Goal: Answer question/provide support: Share knowledge or assist other users

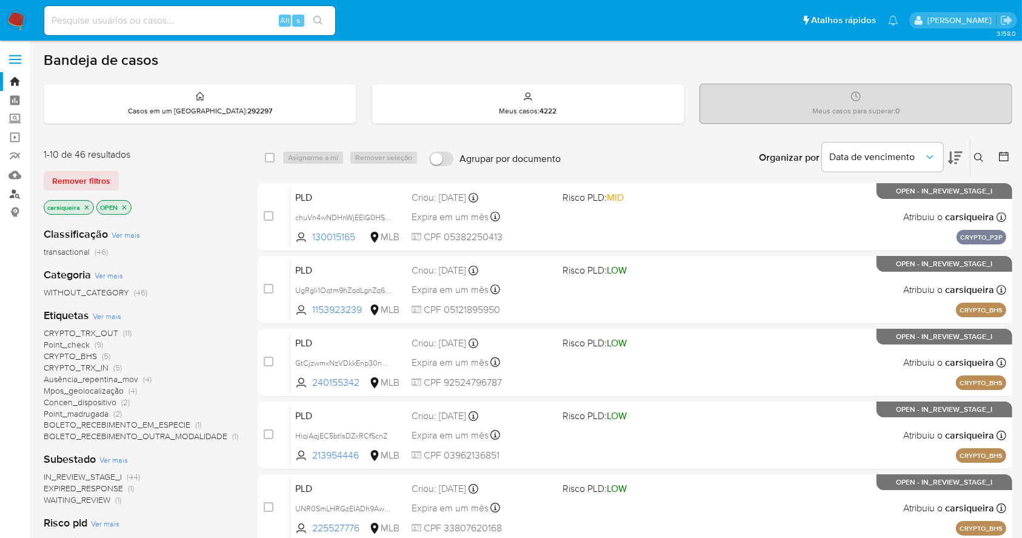
click at [16, 197] on link "Localizador de pessoas" at bounding box center [72, 193] width 144 height 19
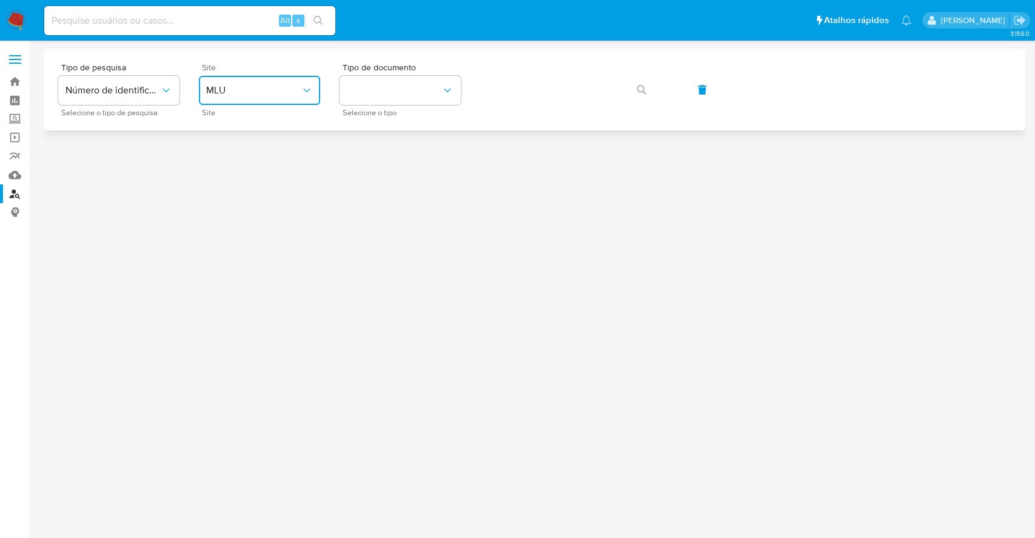
click at [266, 90] on span "MLU" at bounding box center [253, 90] width 95 height 12
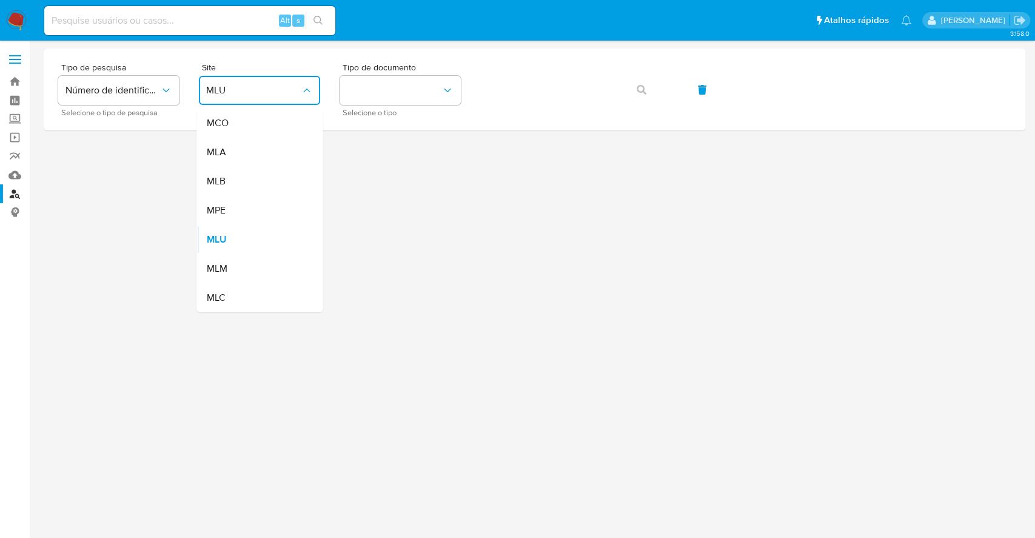
drag, startPoint x: 256, startPoint y: 189, endPoint x: 326, endPoint y: 131, distance: 90.4
click at [257, 188] on div "MLB" at bounding box center [255, 181] width 99 height 29
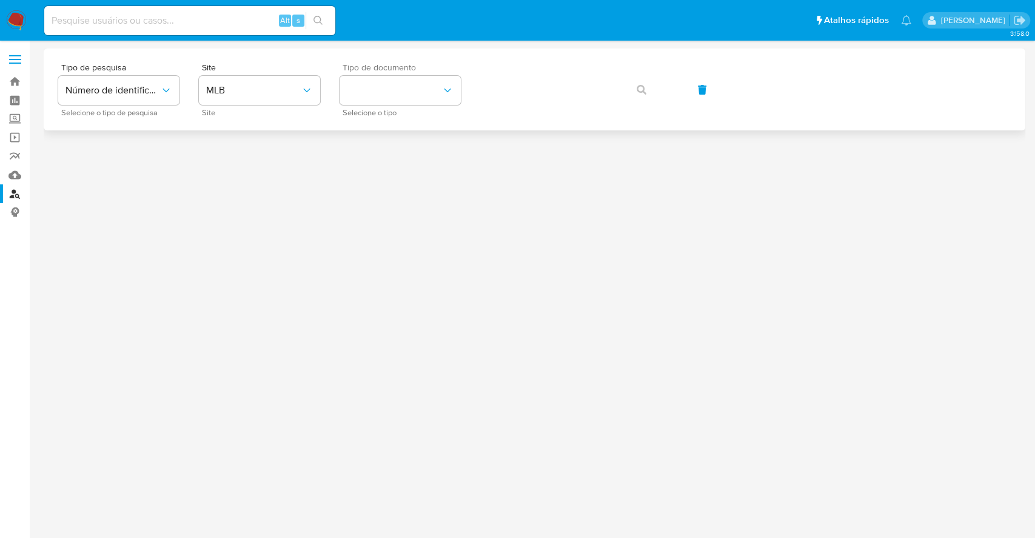
click at [393, 106] on div "Tipo de documento Selecione o tipo" at bounding box center [399, 89] width 121 height 53
click at [395, 101] on button "identificationType" at bounding box center [399, 90] width 121 height 29
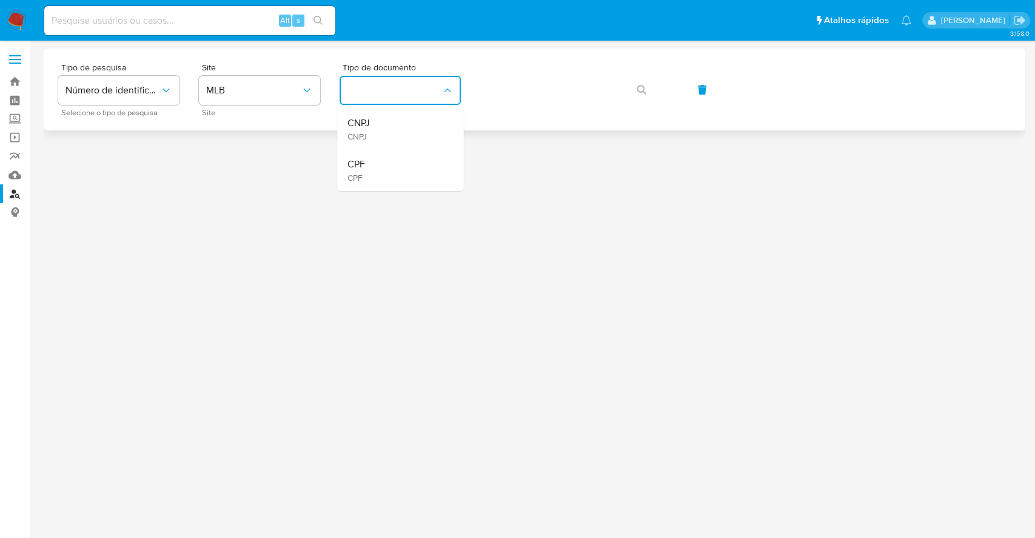
drag, startPoint x: 395, startPoint y: 169, endPoint x: 470, endPoint y: 100, distance: 102.1
click at [395, 165] on div "CPF CPF" at bounding box center [396, 170] width 99 height 41
click at [635, 92] on button "button" at bounding box center [641, 89] width 41 height 29
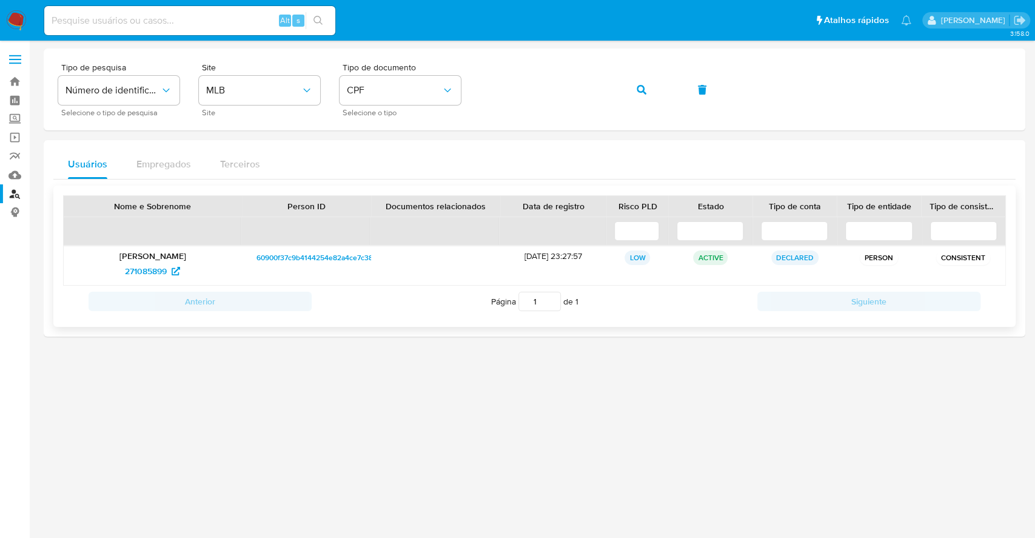
click at [146, 259] on p "Adriana Costa de Almeida" at bounding box center [152, 255] width 161 height 11
click at [147, 275] on span "271085899" at bounding box center [146, 270] width 42 height 19
click at [627, 82] on button "button" at bounding box center [641, 89] width 41 height 29
click at [146, 270] on span "592423703" at bounding box center [146, 270] width 44 height 19
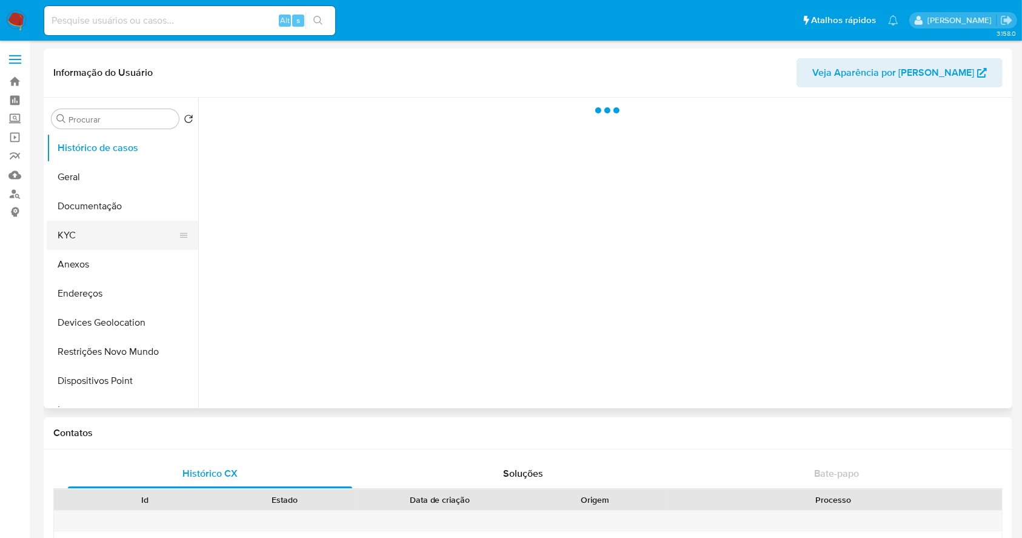
click at [116, 241] on button "KYC" at bounding box center [118, 235] width 142 height 29
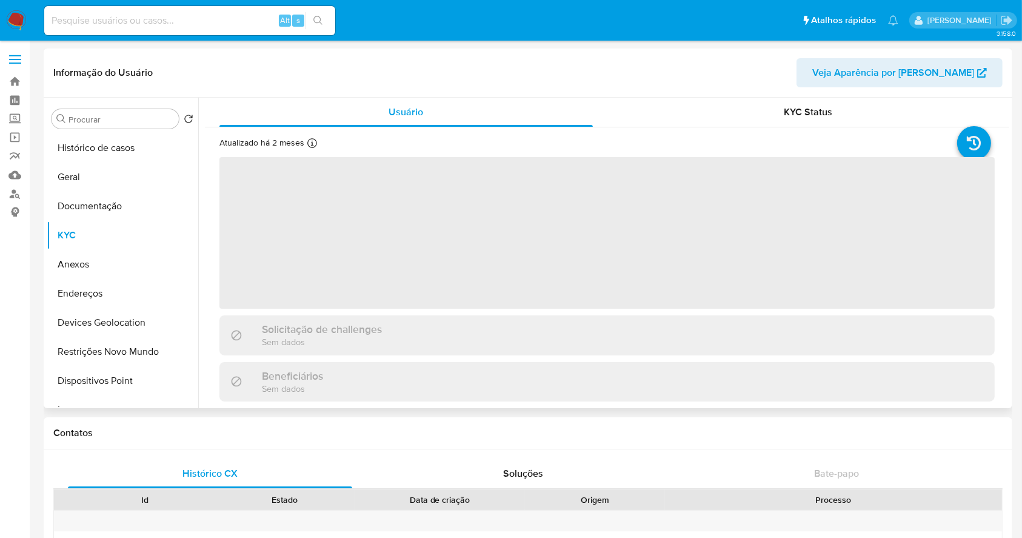
select select "10"
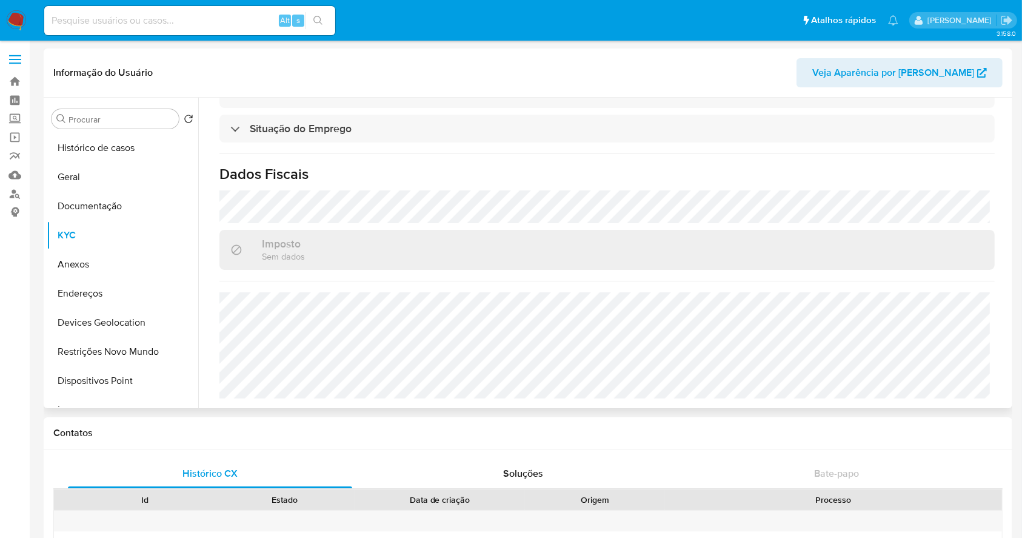
scroll to position [542, 0]
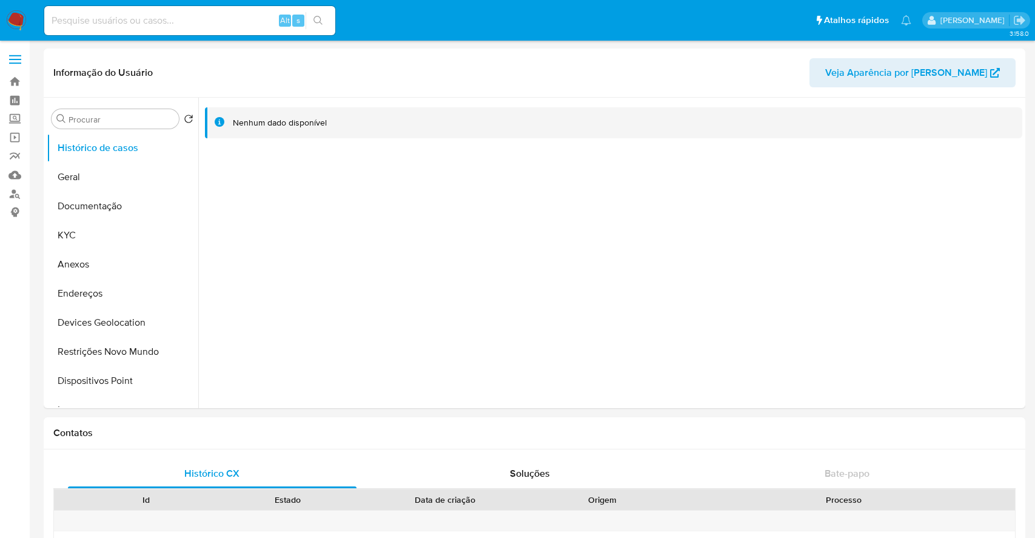
select select "10"
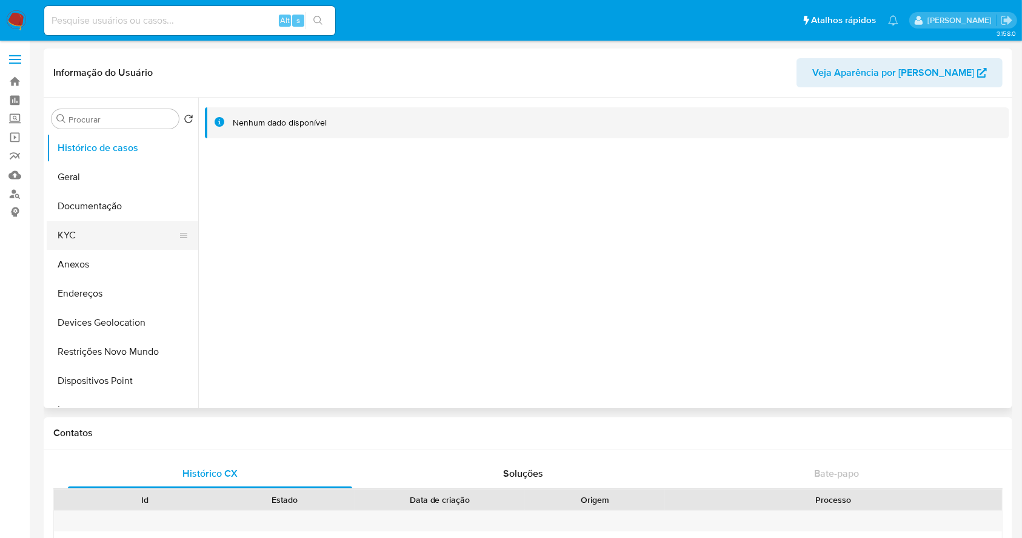
click at [93, 233] on button "KYC" at bounding box center [118, 235] width 142 height 29
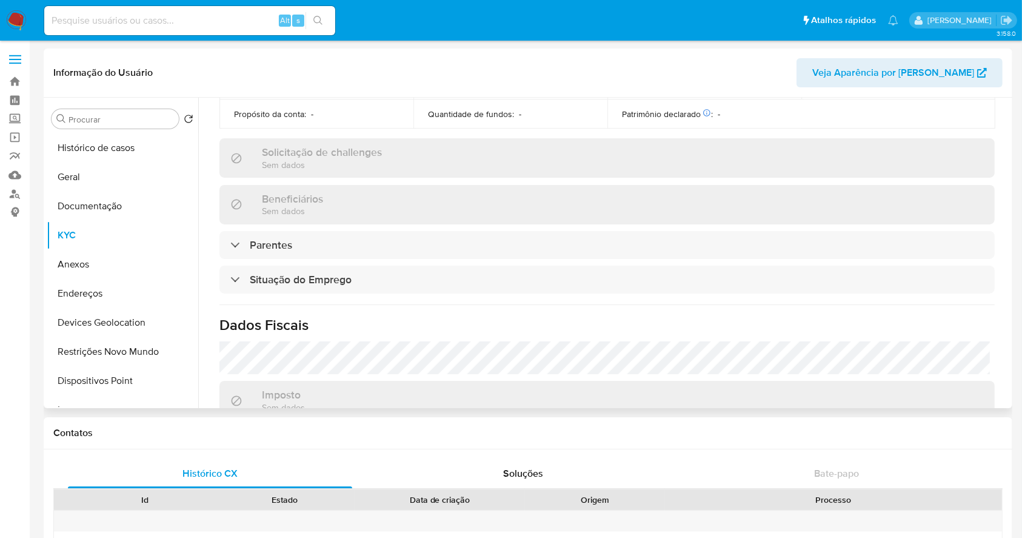
scroll to position [527, 0]
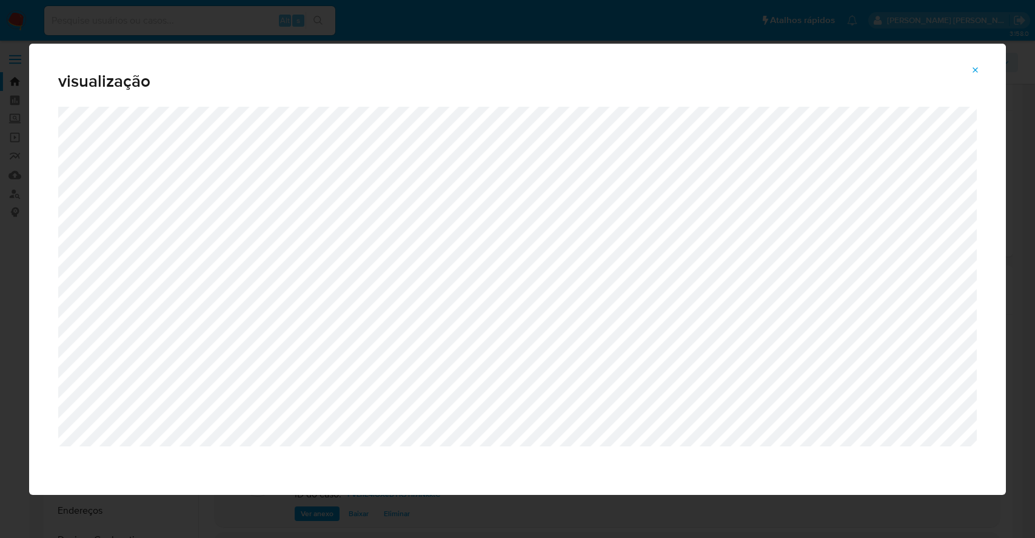
select select "10"
click at [977, 68] on icon "Attachment preview" at bounding box center [975, 69] width 5 height 5
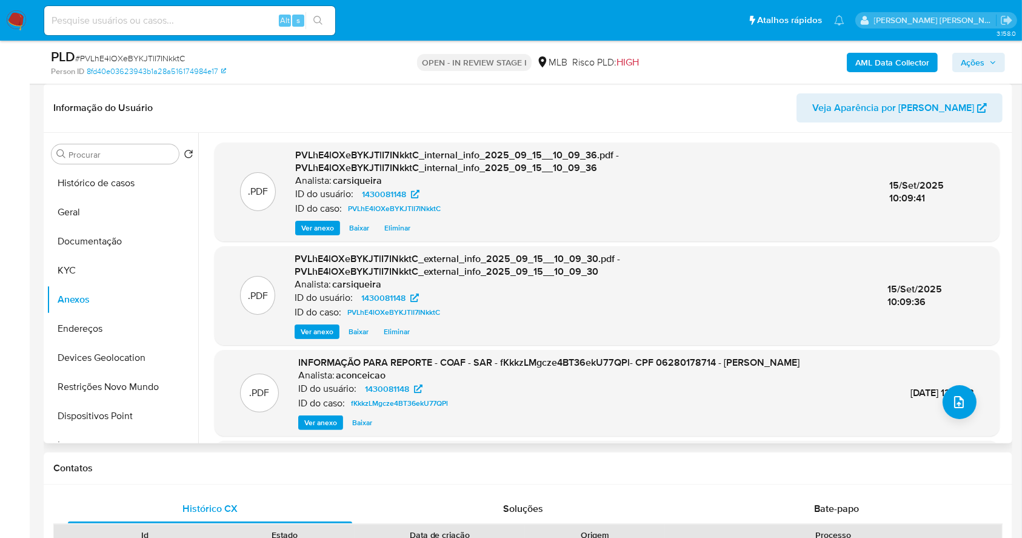
click at [979, 65] on span "Ações" at bounding box center [973, 62] width 24 height 19
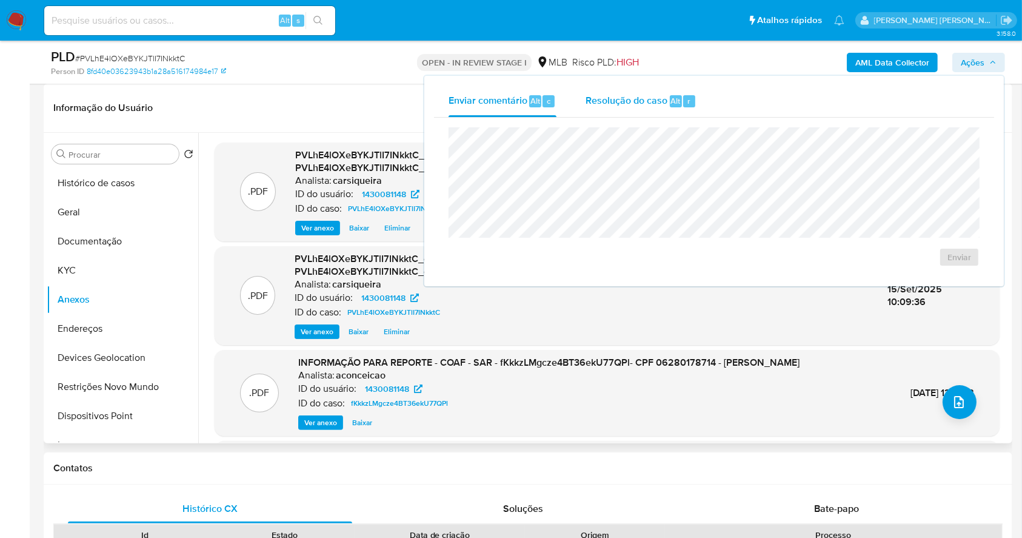
click at [640, 114] on div "Resolução do caso Alt r" at bounding box center [641, 101] width 111 height 32
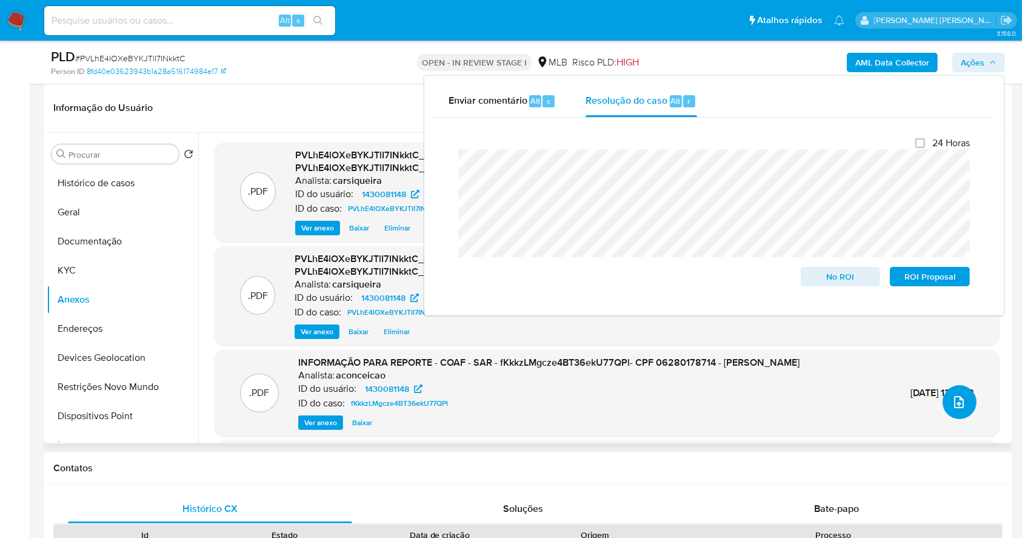
click at [955, 393] on button "upload-file" at bounding box center [960, 402] width 34 height 34
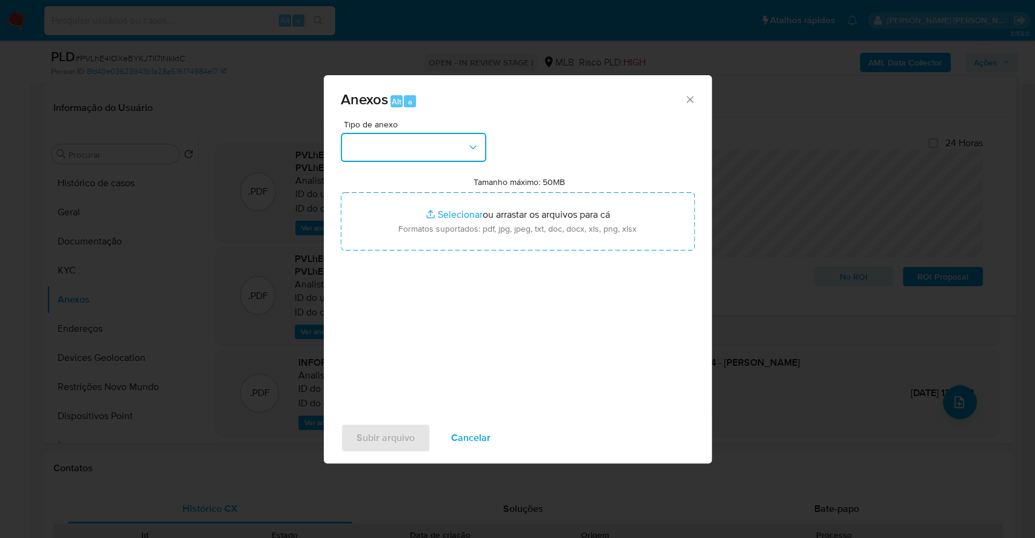
click at [373, 143] on button "button" at bounding box center [413, 147] width 145 height 29
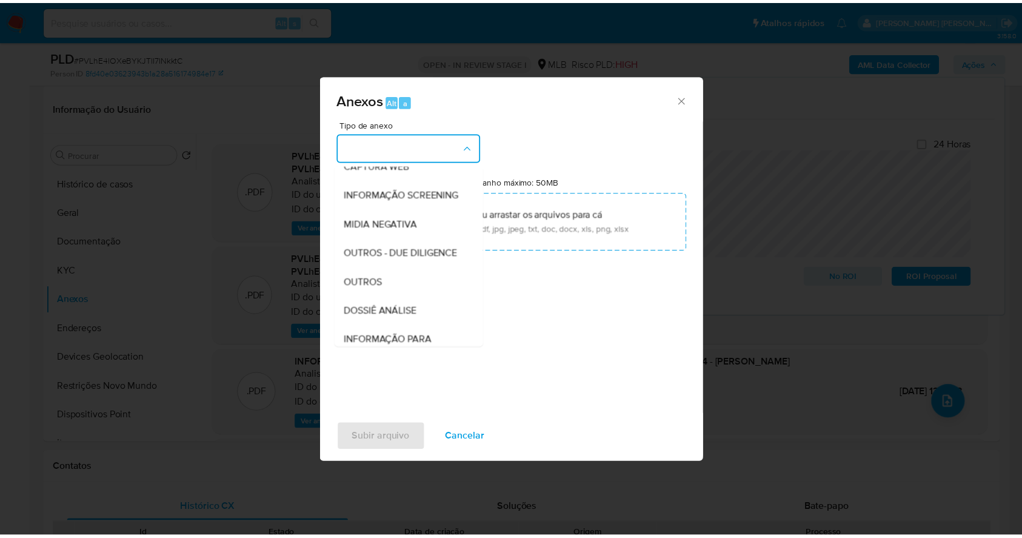
scroll to position [186, 0]
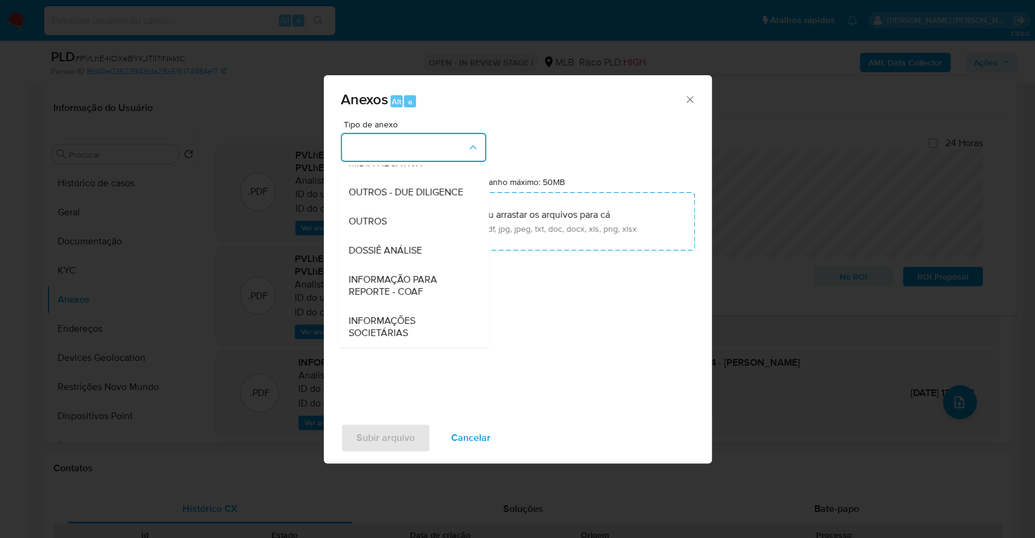
click at [369, 232] on div "OUTROS" at bounding box center [410, 221] width 124 height 29
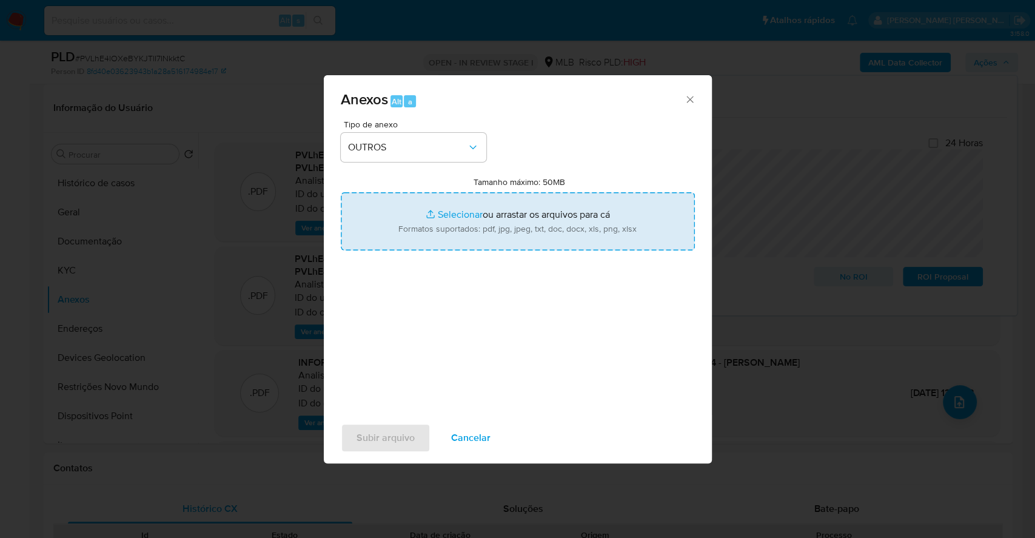
click at [483, 219] on input "Tamanho máximo: 50MB Selecionar arquivos" at bounding box center [518, 221] width 354 height 58
type input "C:\fakepath\2º SAR - CPF 06280178714 - DAMIAN GABRIEL ESTEIRO - Documentos Goog…"
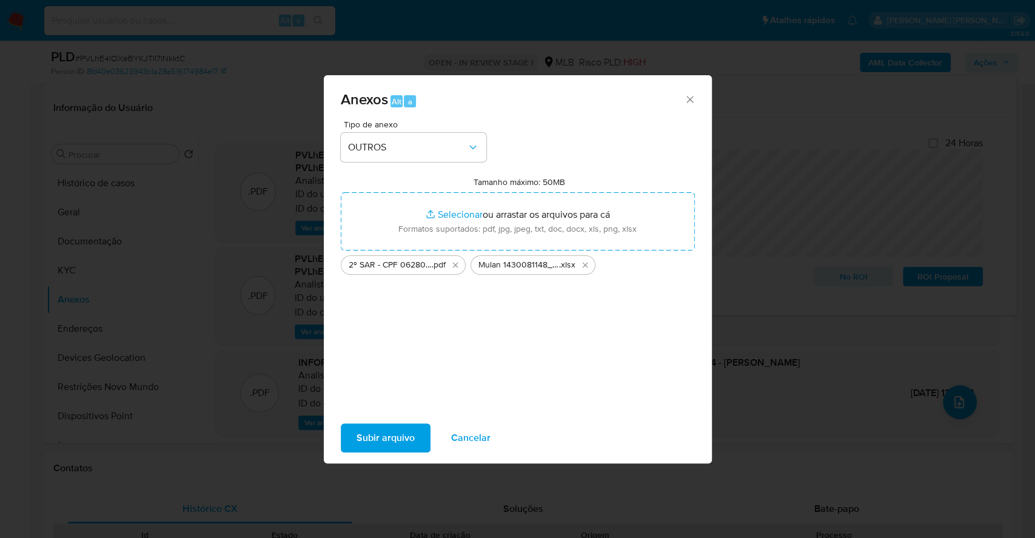
click at [399, 429] on span "Subir arquivo" at bounding box center [385, 437] width 58 height 27
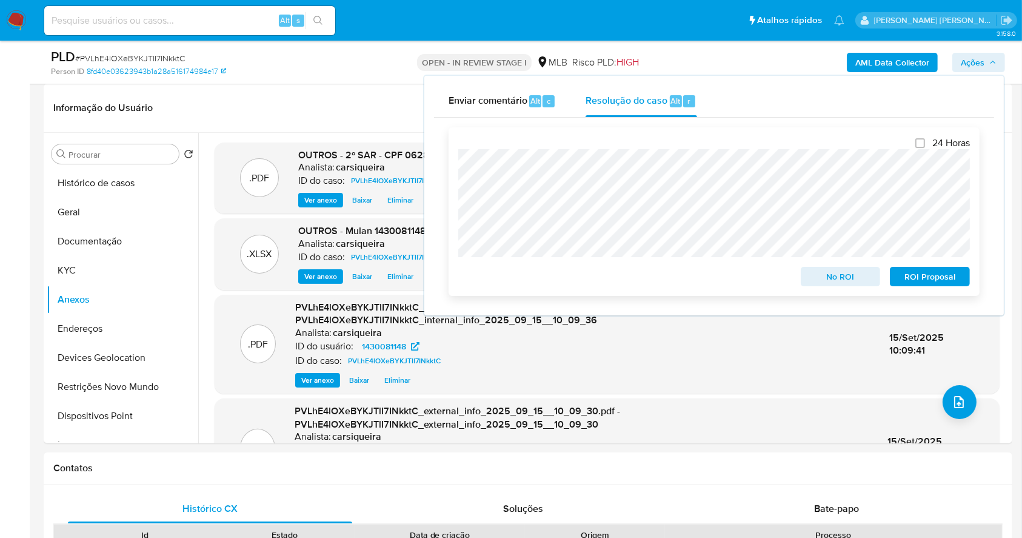
click at [937, 279] on span "ROI Proposal" at bounding box center [929, 276] width 63 height 17
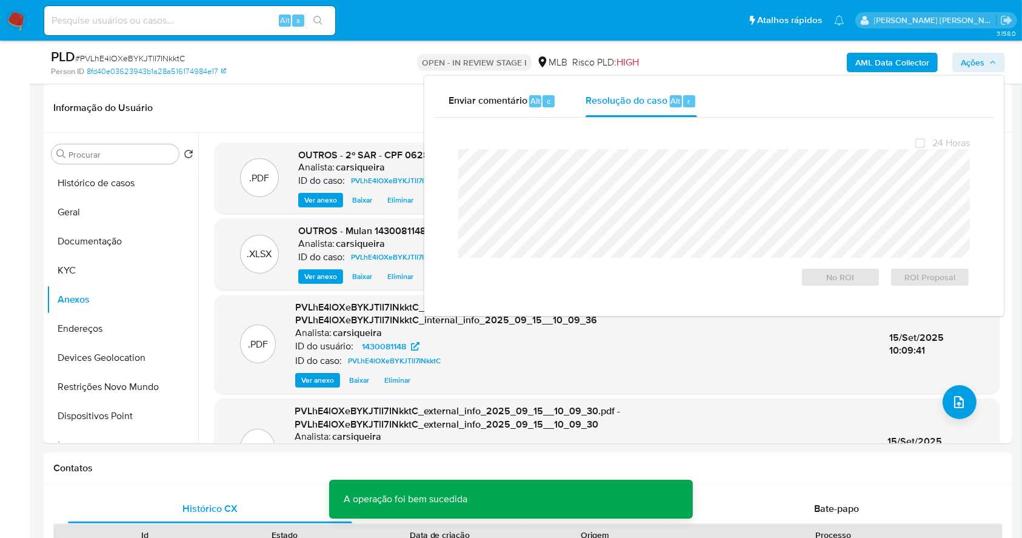
click at [145, 60] on span "# PVLhE4lOXeBYKJTlI7INkktC" at bounding box center [130, 58] width 110 height 12
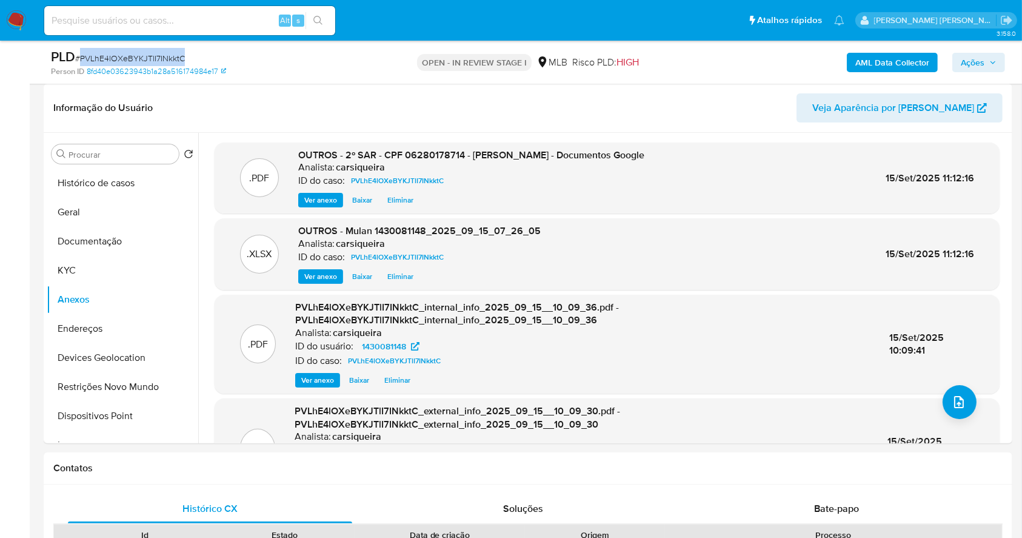
click at [145, 60] on span "# PVLhE4lOXeBYKJTlI7INkktC" at bounding box center [130, 58] width 110 height 12
copy span "PVLhE4lOXeBYKJTlI7INkktC"
click at [977, 66] on span "Ações" at bounding box center [973, 62] width 24 height 19
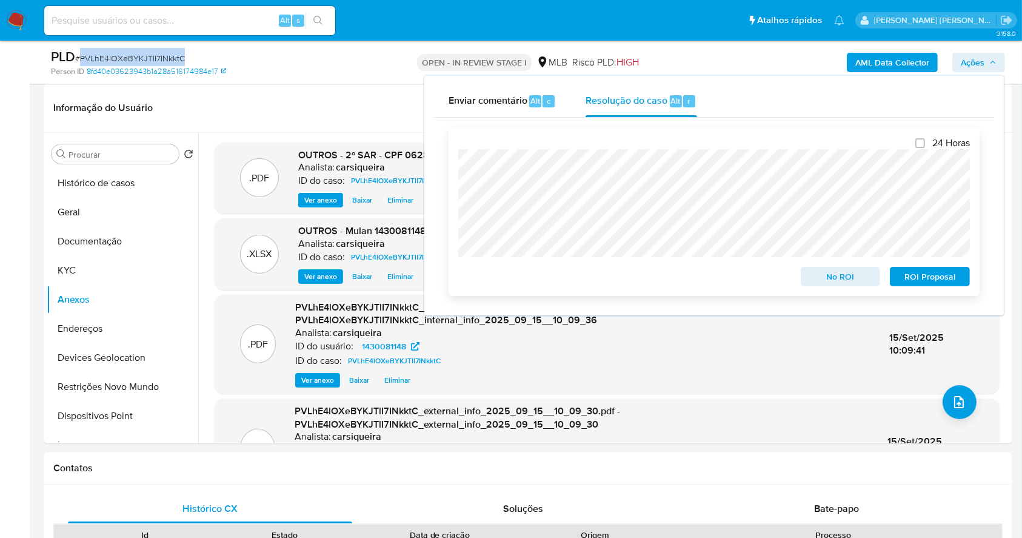
click at [926, 274] on span "ROI Proposal" at bounding box center [929, 276] width 63 height 17
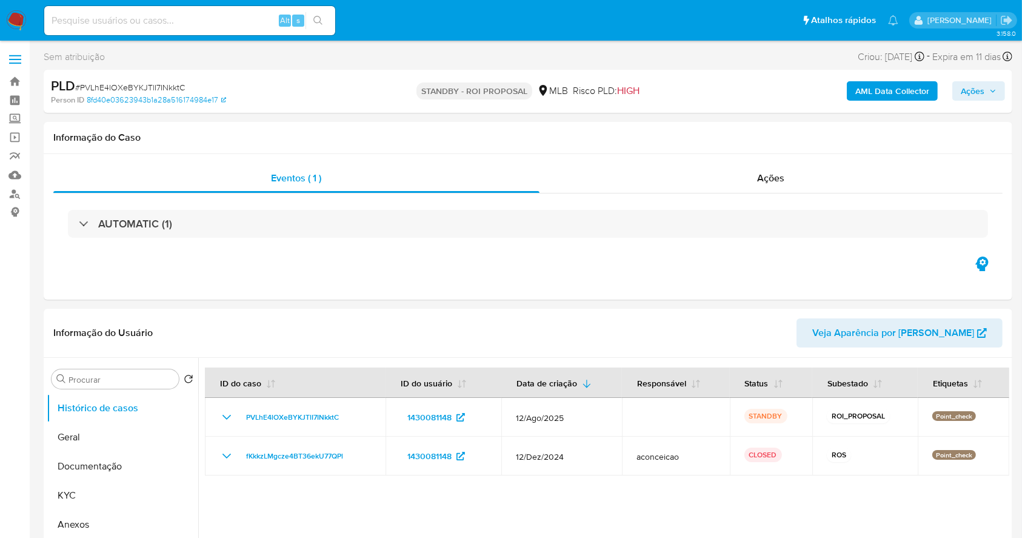
select select "10"
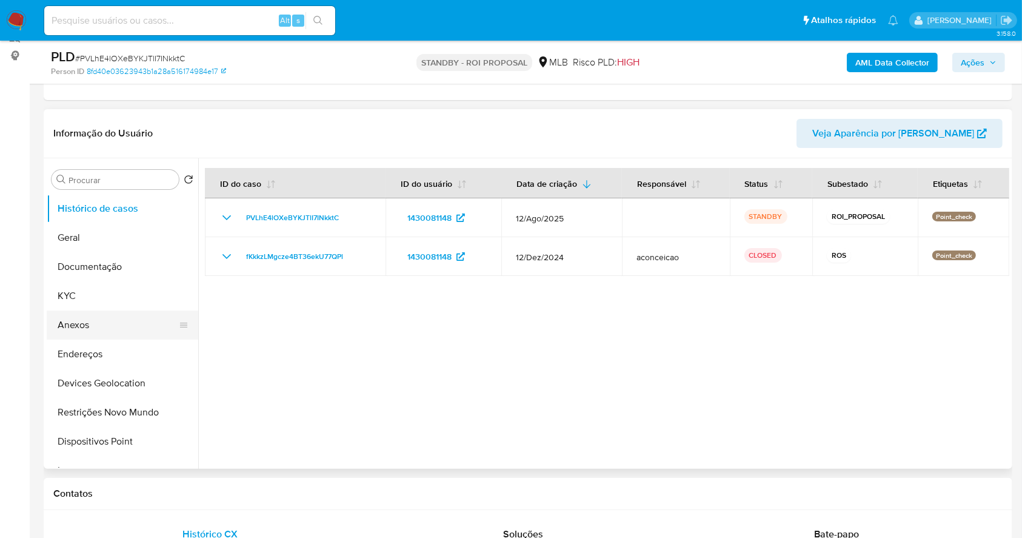
scroll to position [161, 0]
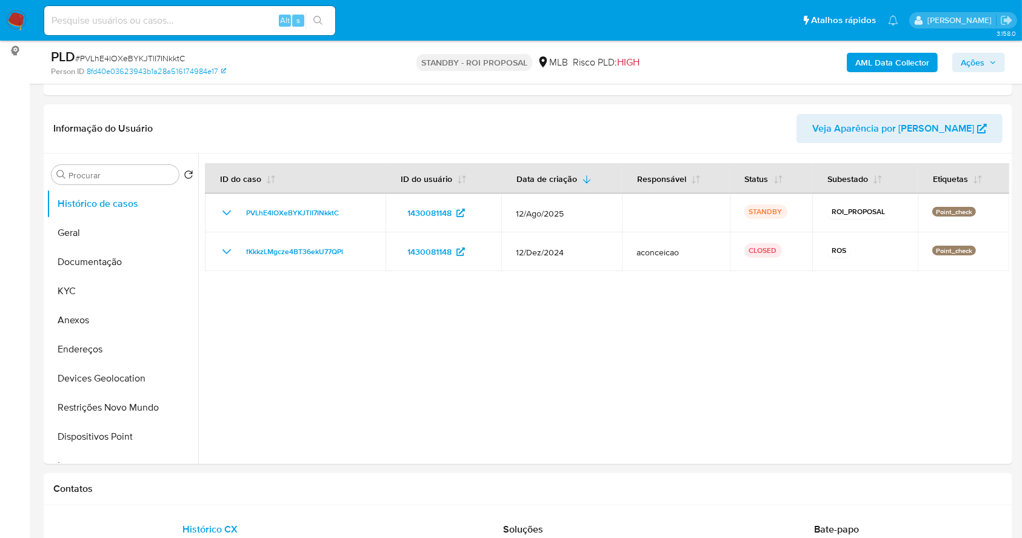
click at [135, 45] on div "PLD # PVLhE4lOXeBYKJTlI7INkktC Person ID 8fd40e03623943b1a28a516174984e17 STAND…" at bounding box center [528, 62] width 969 height 43
click at [165, 28] on div "Alt s" at bounding box center [189, 20] width 291 height 29
click at [172, 19] on input at bounding box center [189, 21] width 291 height 16
paste input "V0u3qQ6j8rK0T8pvq74v6HSt"
type input "V0u3qQ6j8rK0T8pvq74v6HSt"
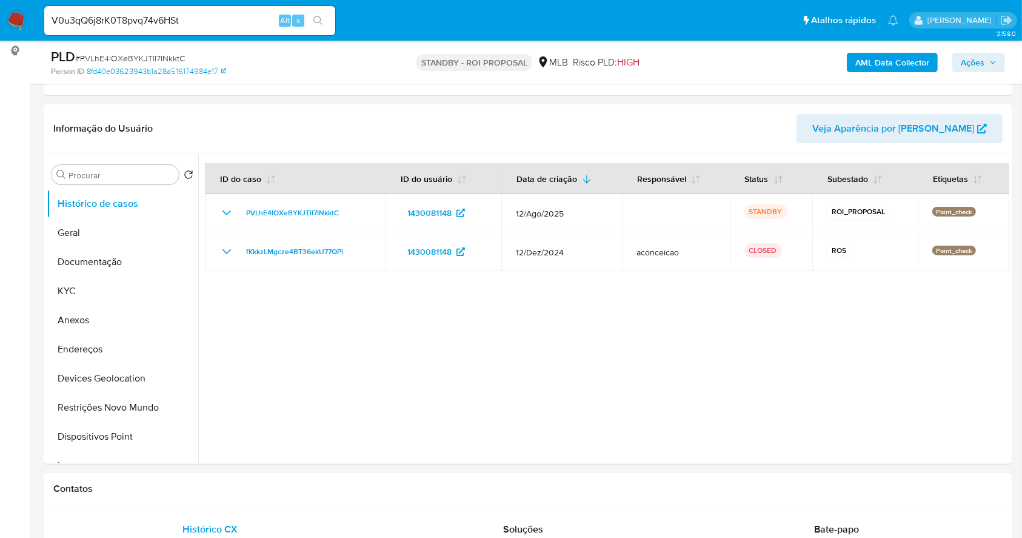
click at [323, 24] on button "search-icon" at bounding box center [318, 20] width 25 height 17
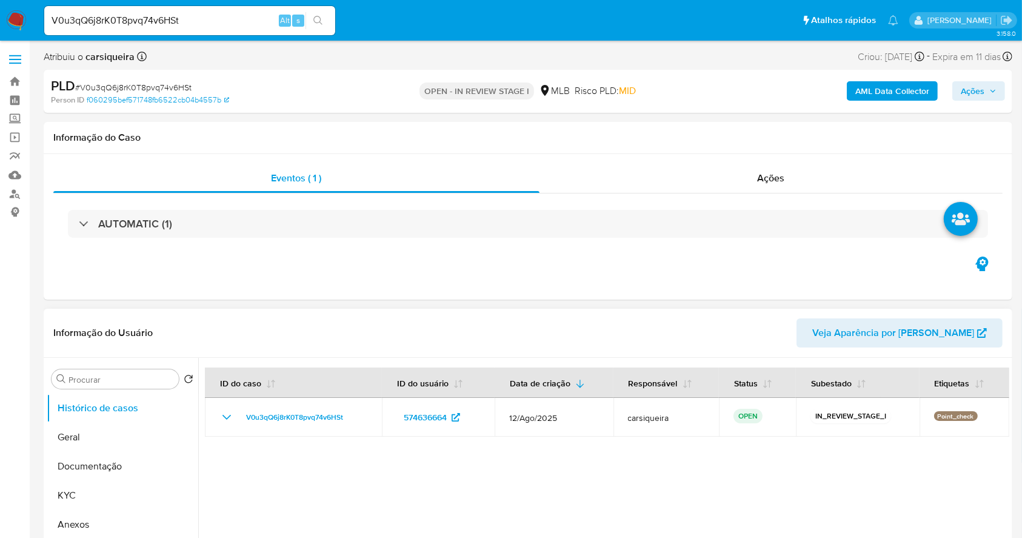
select select "10"
click at [88, 496] on button "KYC" at bounding box center [118, 495] width 142 height 29
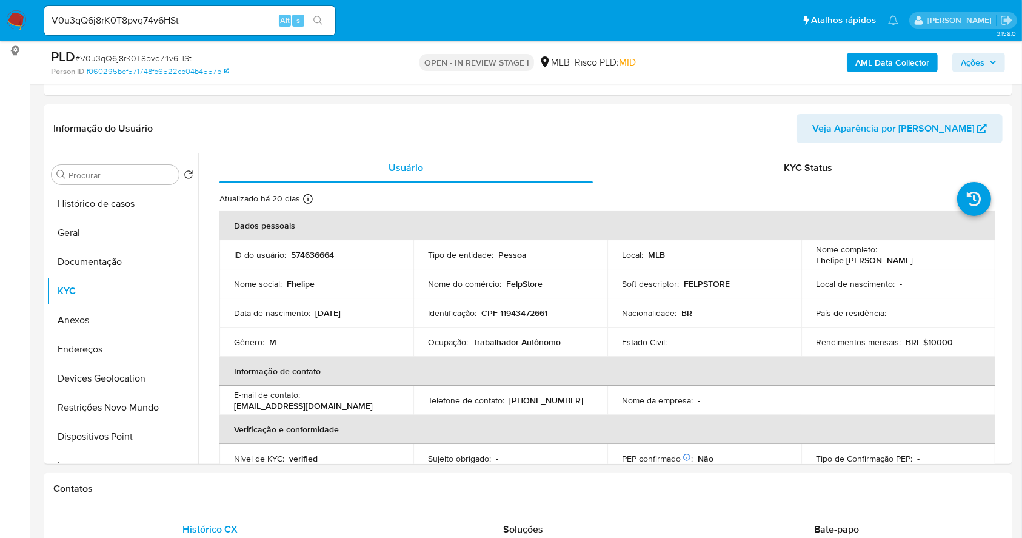
scroll to position [194, 0]
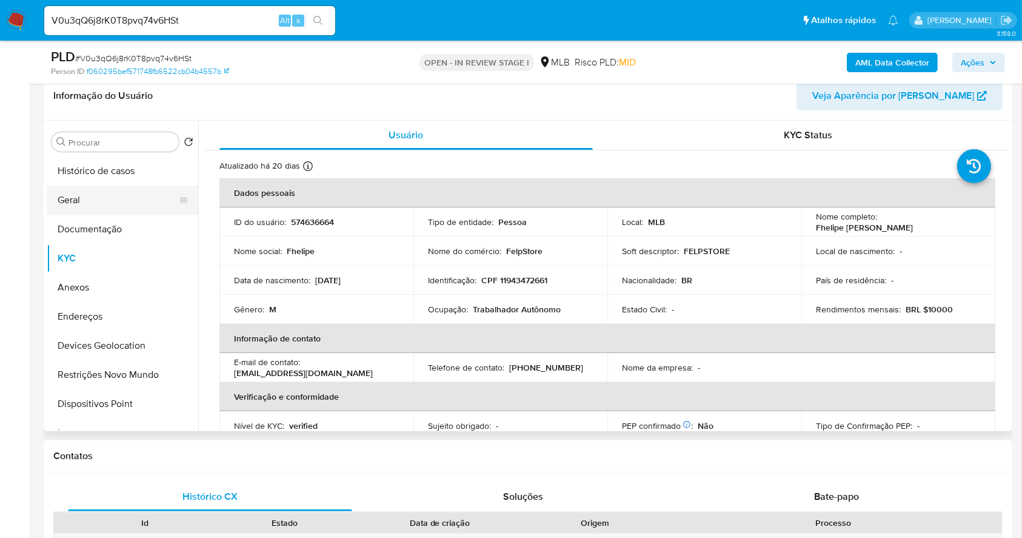
click at [78, 204] on button "Geral" at bounding box center [118, 199] width 142 height 29
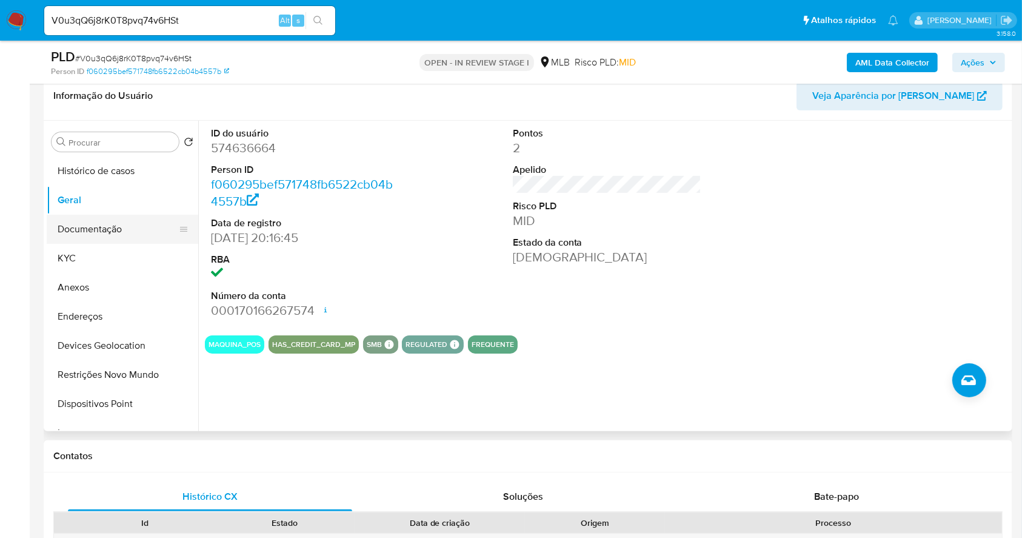
click at [112, 222] on button "Documentação" at bounding box center [118, 229] width 142 height 29
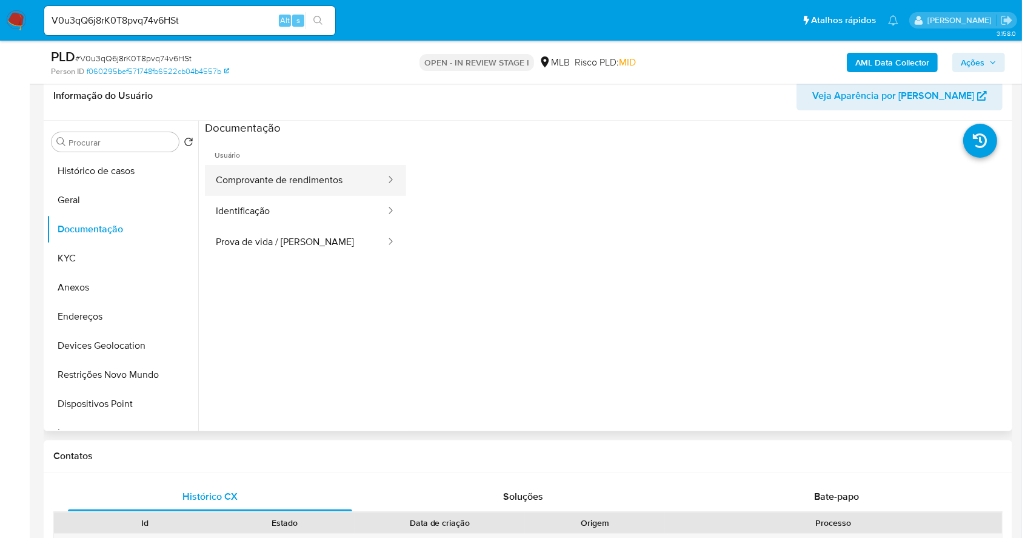
click at [331, 179] on button "Comprovante de rendimentos" at bounding box center [296, 180] width 182 height 31
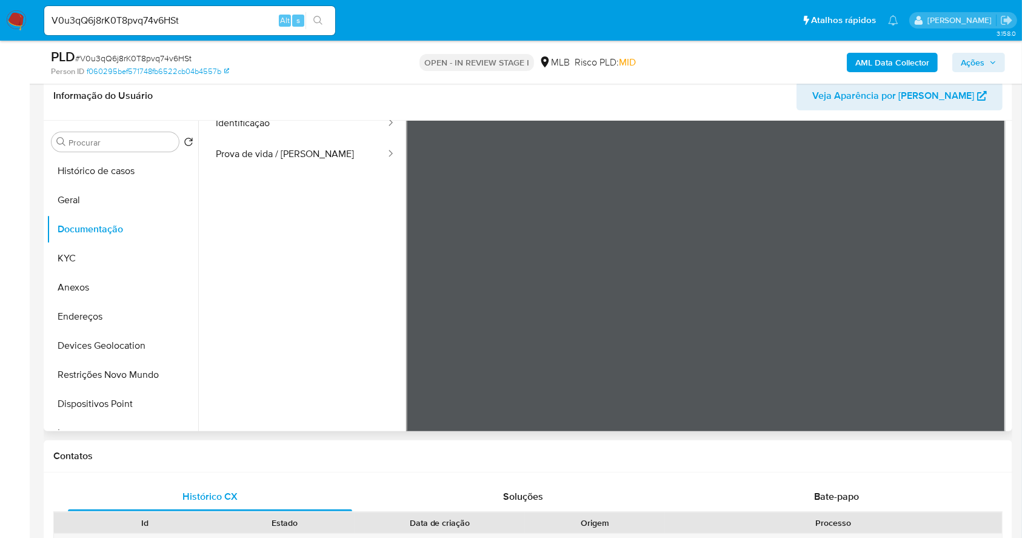
scroll to position [105, 0]
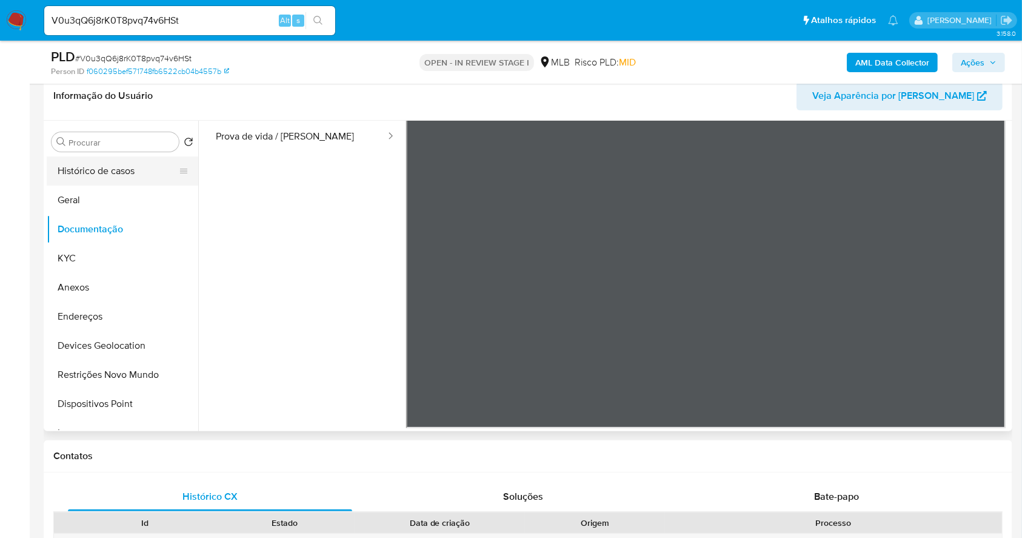
click at [117, 167] on button "Histórico de casos" at bounding box center [118, 170] width 142 height 29
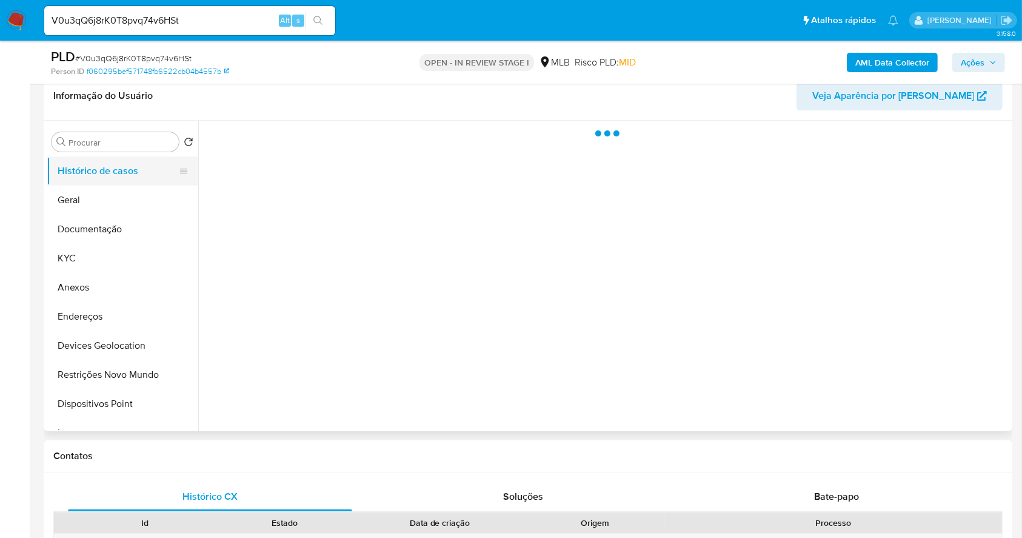
scroll to position [0, 0]
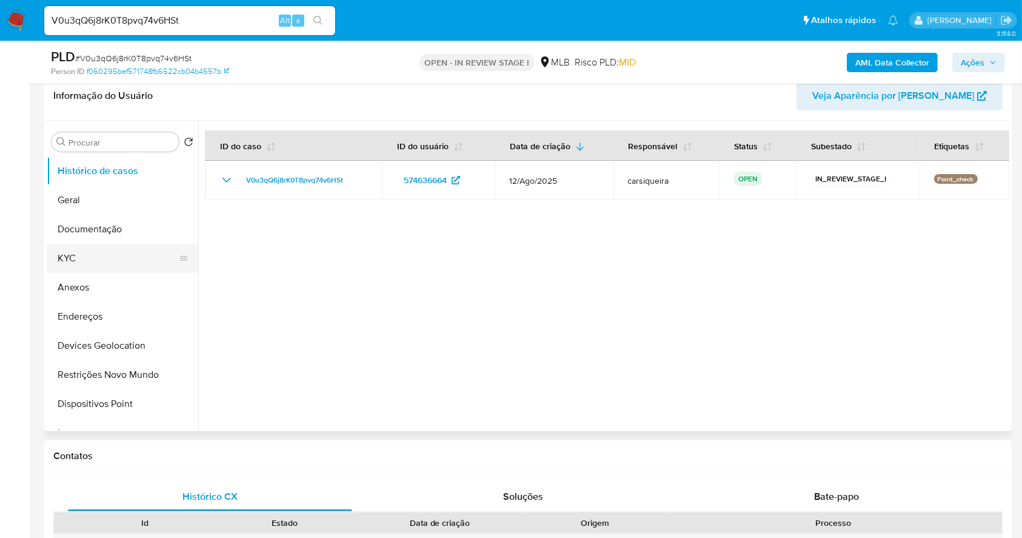
click at [96, 264] on button "KYC" at bounding box center [118, 258] width 142 height 29
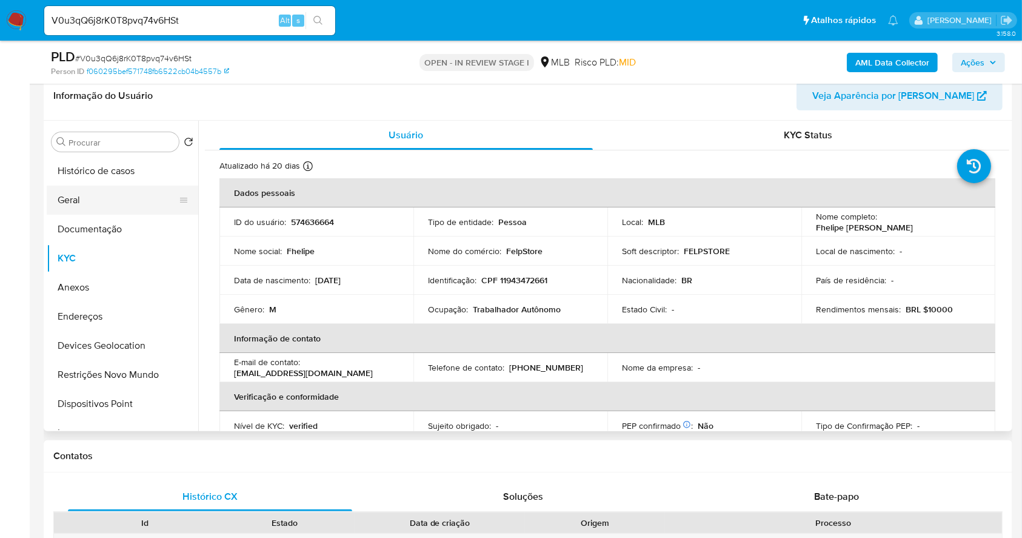
click at [121, 201] on button "Geral" at bounding box center [118, 199] width 142 height 29
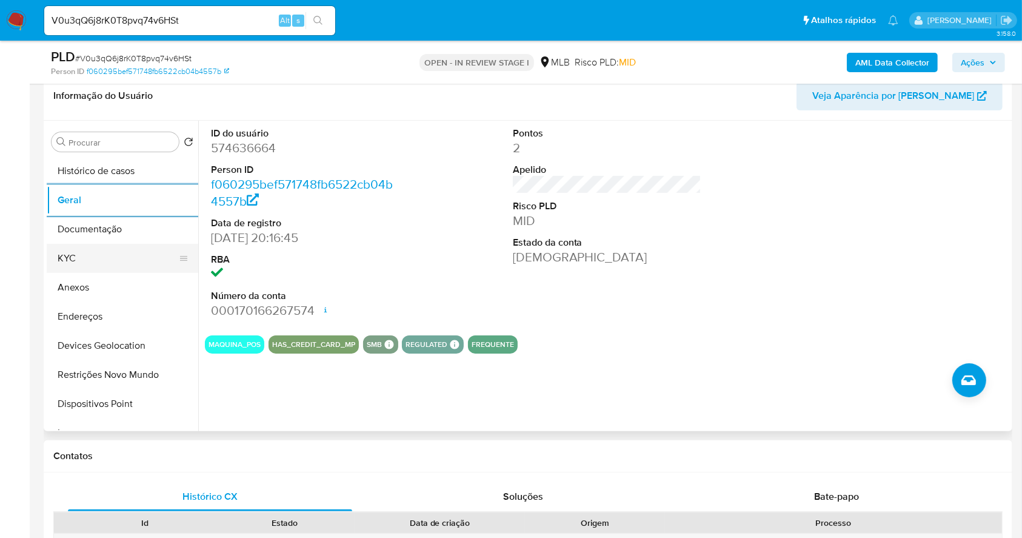
click at [118, 254] on button "KYC" at bounding box center [118, 258] width 142 height 29
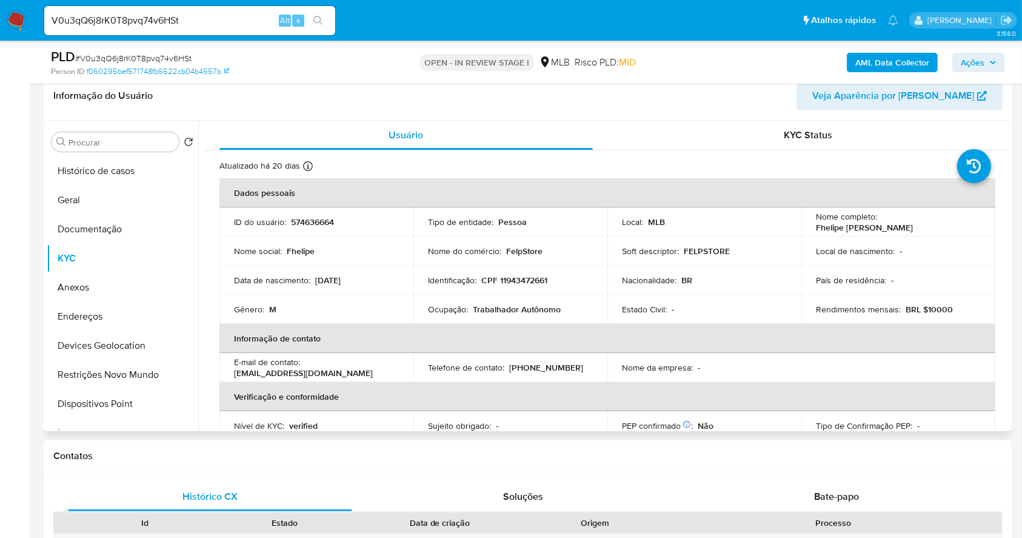
scroll to position [504, 0]
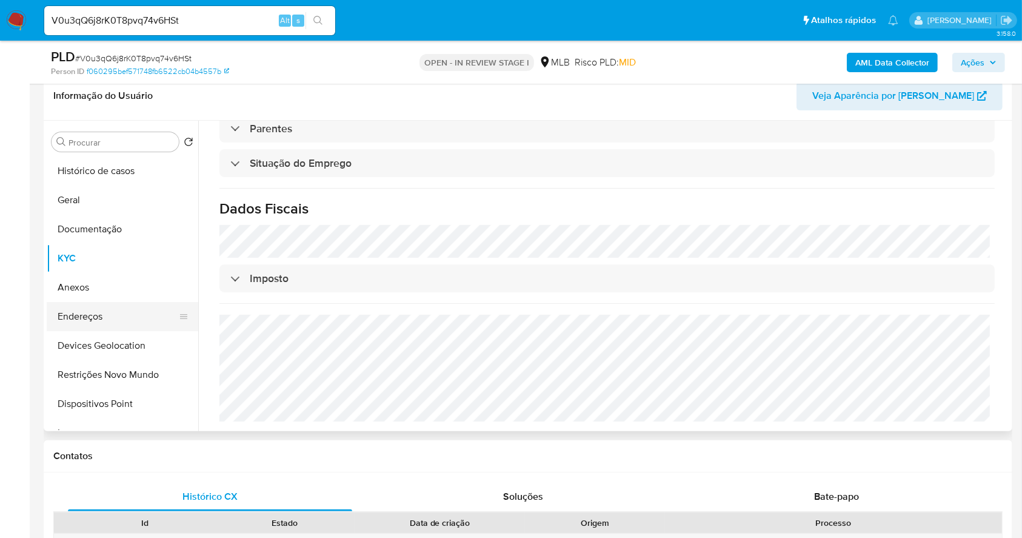
click at [124, 311] on button "Endereços" at bounding box center [118, 316] width 142 height 29
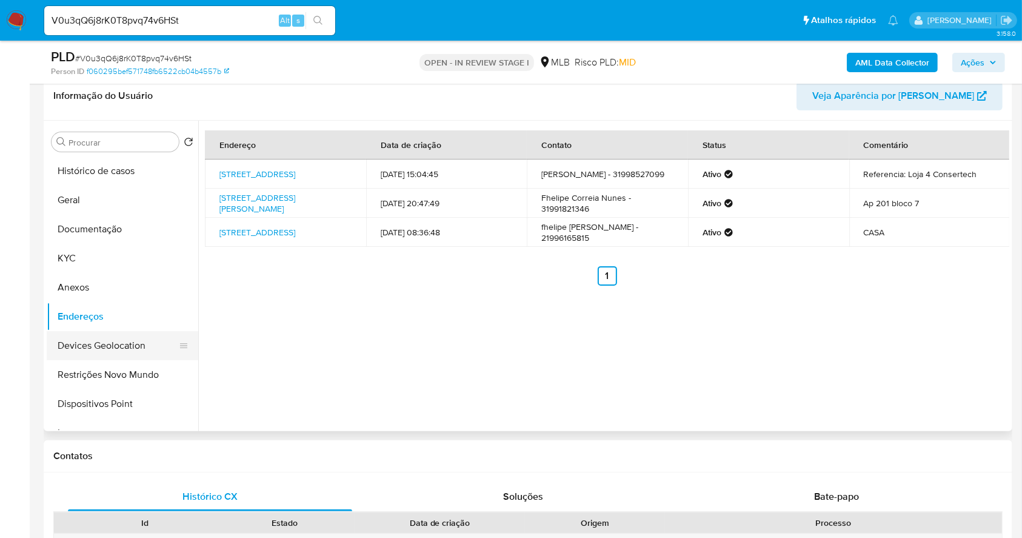
click at [144, 353] on button "Devices Geolocation" at bounding box center [118, 345] width 142 height 29
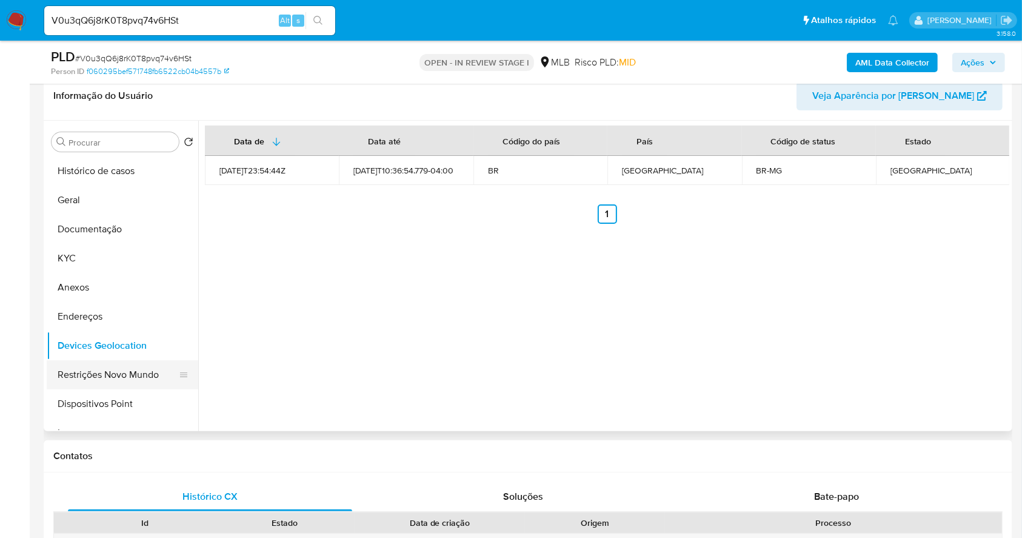
click at [153, 378] on button "Restrições Novo Mundo" at bounding box center [118, 374] width 142 height 29
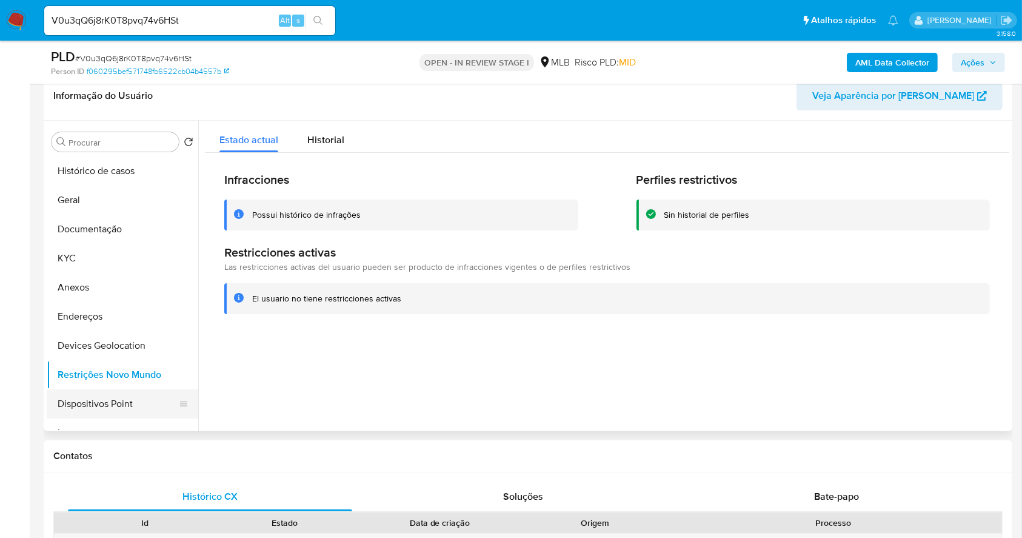
click at [135, 395] on button "Dispositivos Point" at bounding box center [118, 403] width 142 height 29
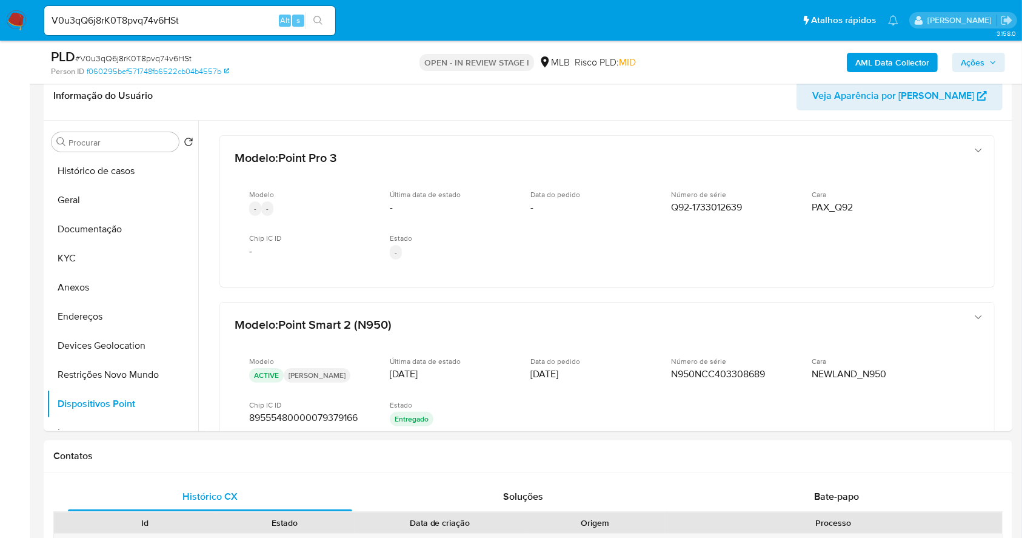
click at [891, 59] on b "AML Data Collector" at bounding box center [892, 62] width 74 height 19
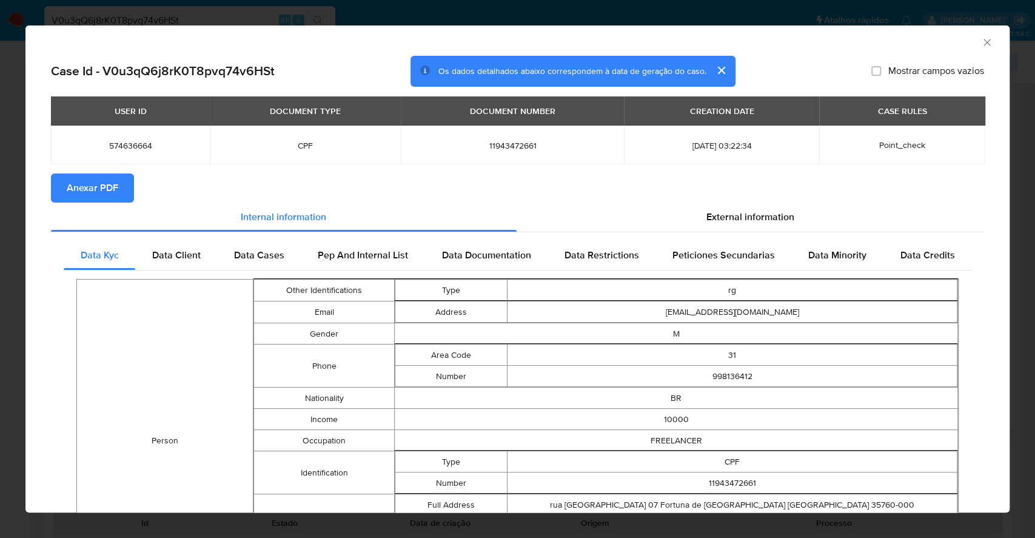
click at [102, 185] on span "Anexar PDF" at bounding box center [93, 188] width 52 height 27
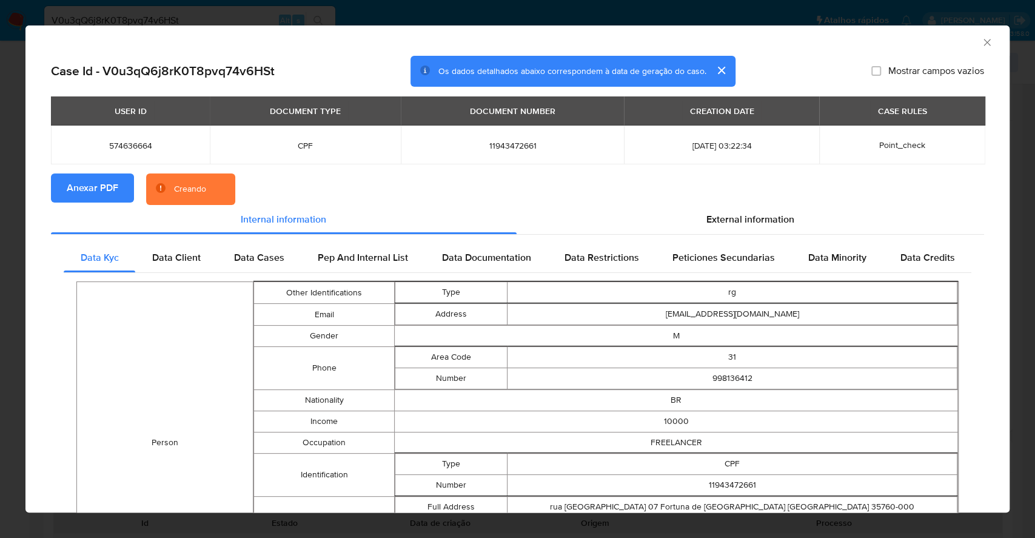
click at [0, 364] on div "AML Data Collector Case Id - V0u3qQ6j8rK0T8pvq74v6HSt Os dados detalhados abaix…" at bounding box center [517, 269] width 1035 height 538
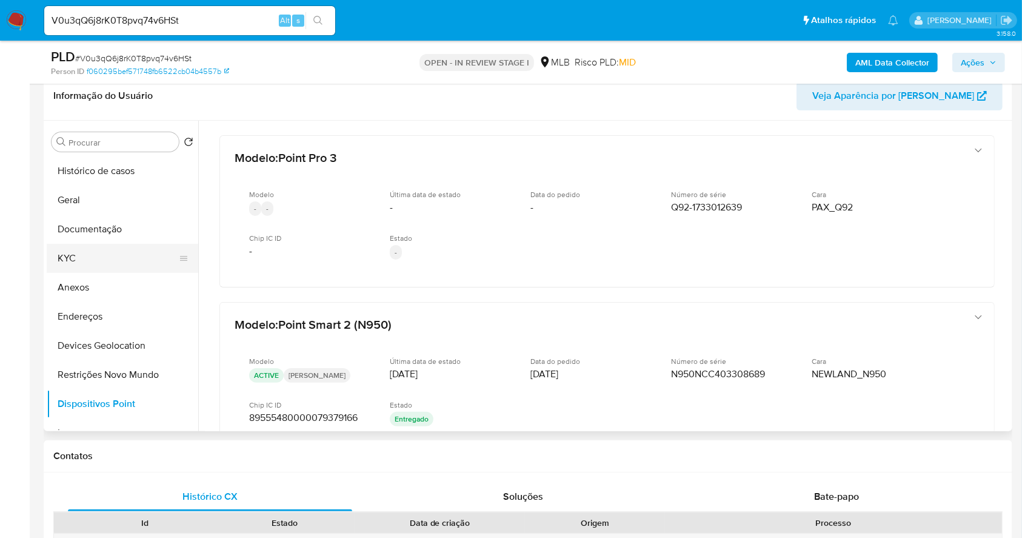
click at [98, 251] on button "KYC" at bounding box center [118, 258] width 142 height 29
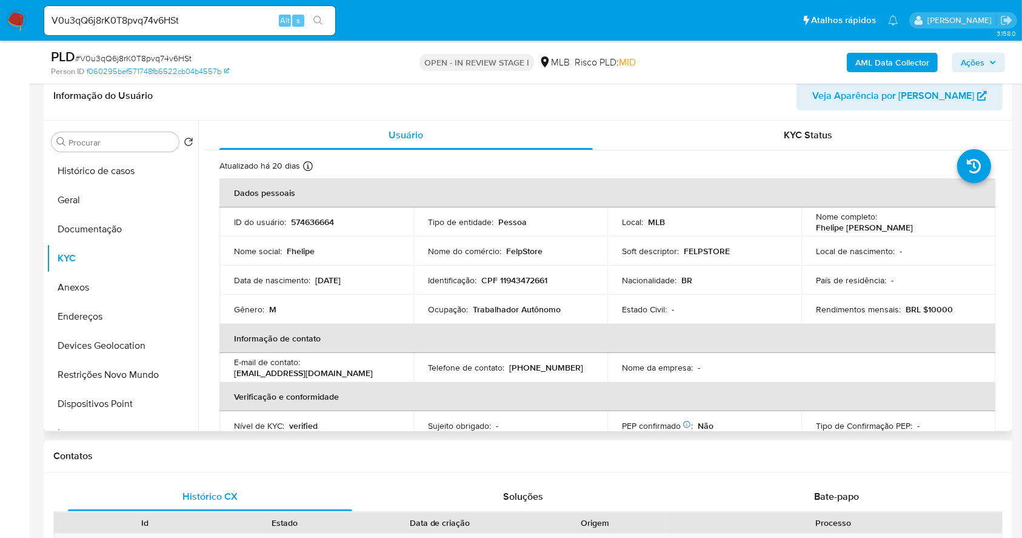
click at [506, 396] on th "Verificação e conformidade" at bounding box center [607, 396] width 776 height 29
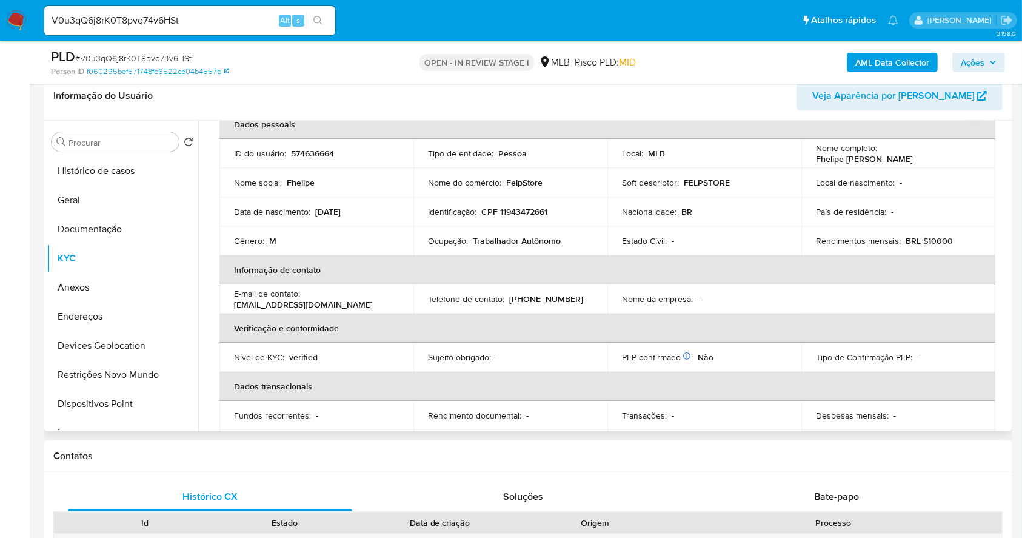
scroll to position [64, 0]
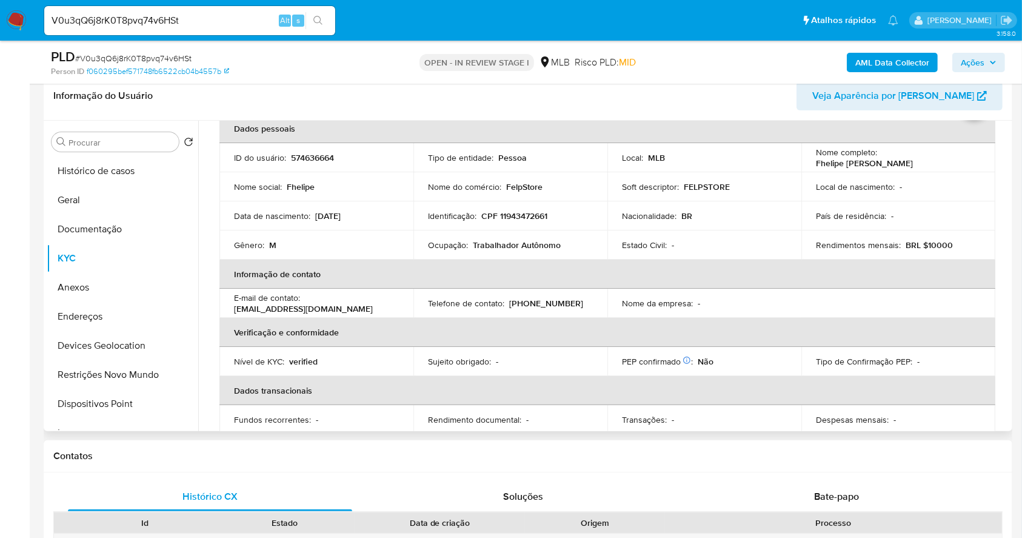
click at [529, 208] on td "Identificação : CPF 11943472661" at bounding box center [510, 215] width 194 height 29
click at [534, 213] on p "CPF 11943472661" at bounding box center [514, 215] width 66 height 11
copy p "11943472661"
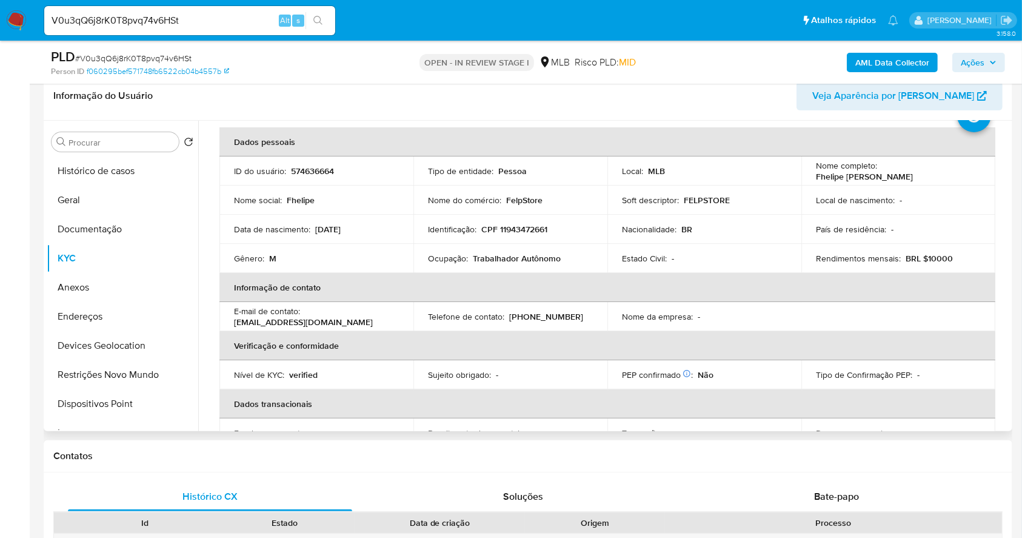
scroll to position [19, 0]
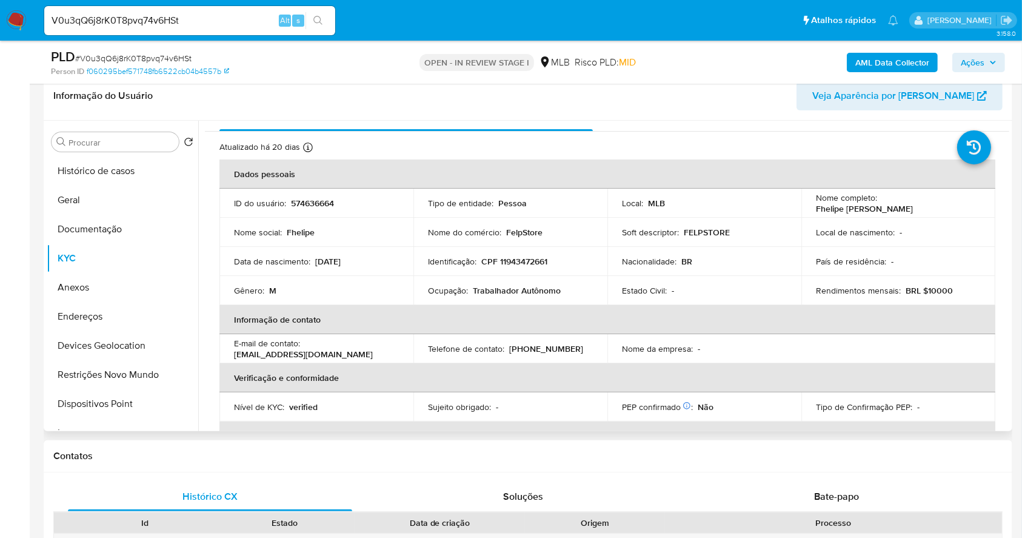
click at [504, 263] on p "CPF 11943472661" at bounding box center [514, 261] width 66 height 11
copy p "11943472661"
drag, startPoint x: 967, startPoint y: 206, endPoint x: 878, endPoint y: 201, distance: 89.8
click at [878, 201] on div "Nome completo : [PERSON_NAME]" at bounding box center [898, 203] width 165 height 22
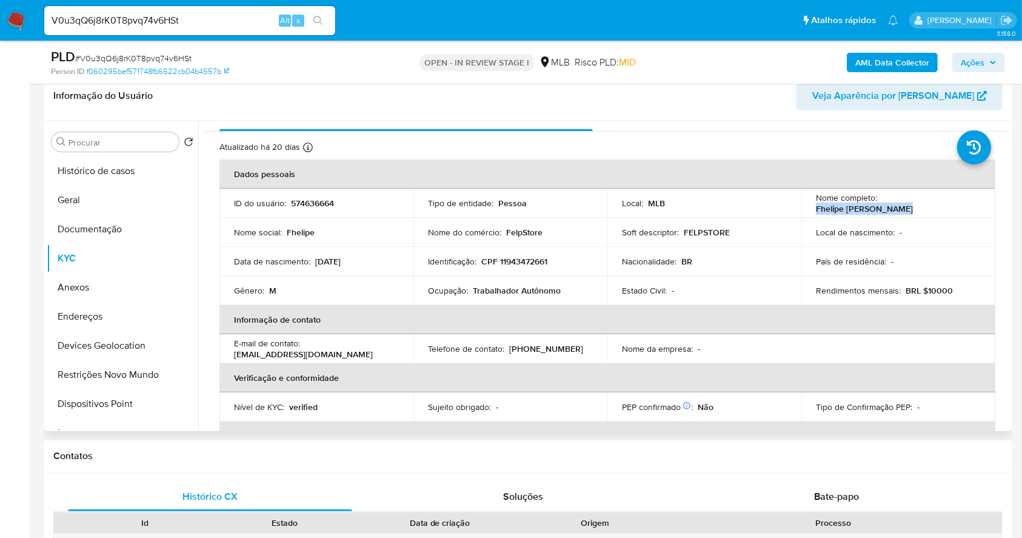
copy p "Fhelipe [PERSON_NAME]"
click at [102, 224] on button "Documentação" at bounding box center [118, 229] width 142 height 29
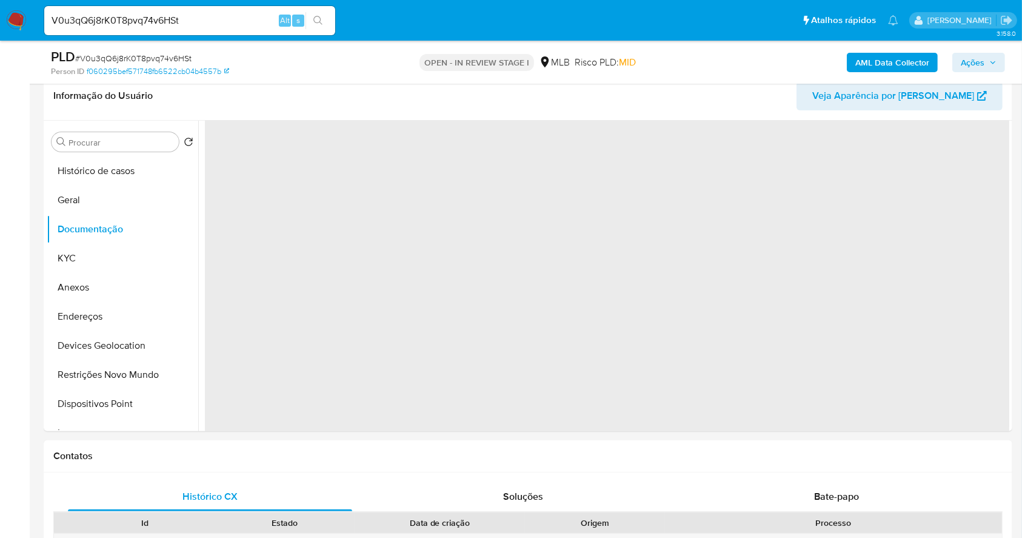
scroll to position [0, 0]
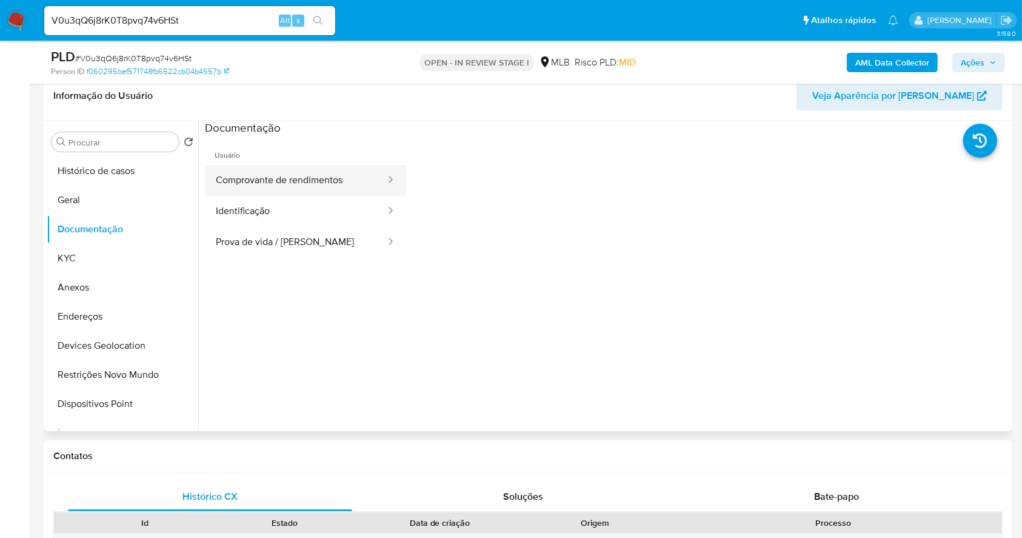
click at [272, 187] on button "Comprovante de rendimentos" at bounding box center [296, 180] width 182 height 31
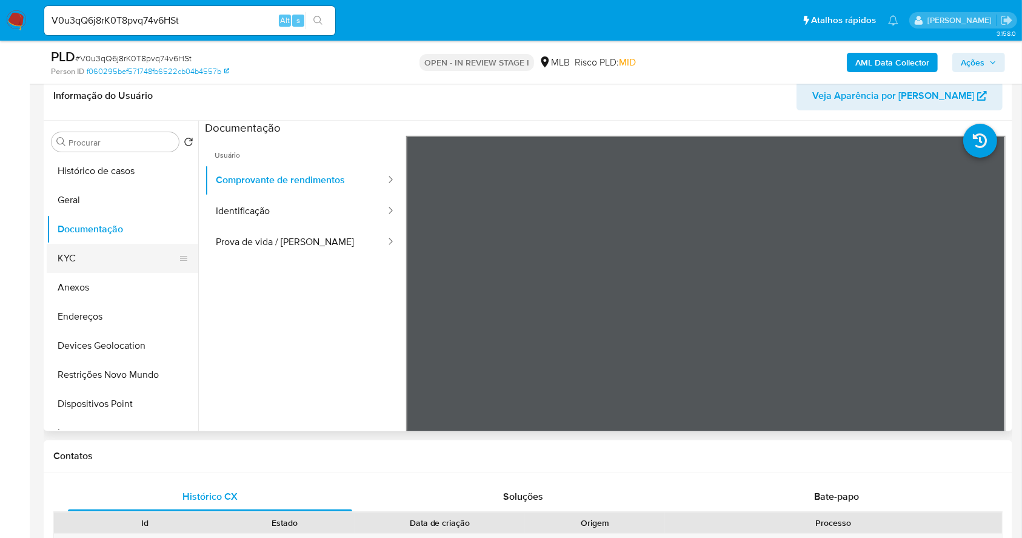
click at [96, 259] on button "KYC" at bounding box center [118, 258] width 142 height 29
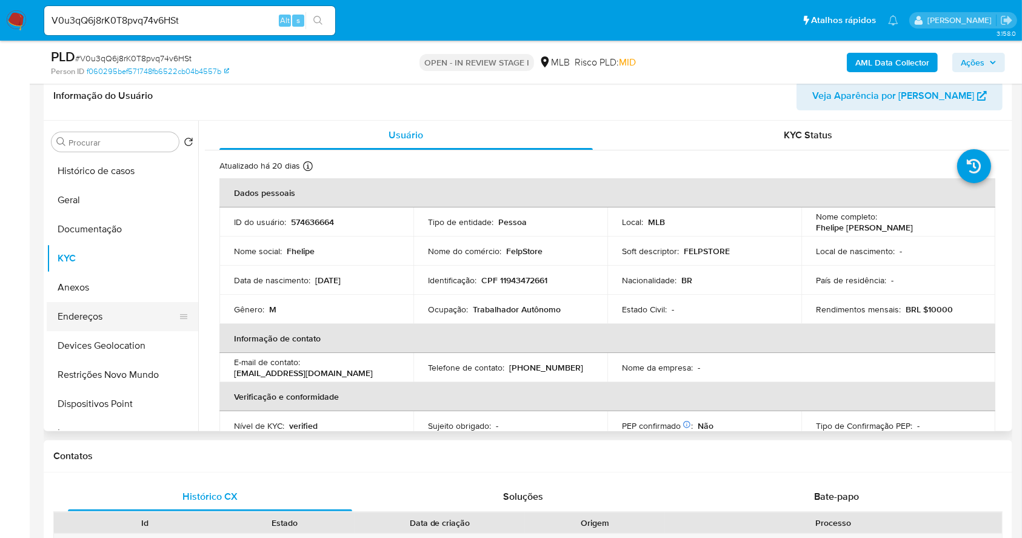
click at [92, 321] on button "Endereços" at bounding box center [118, 316] width 142 height 29
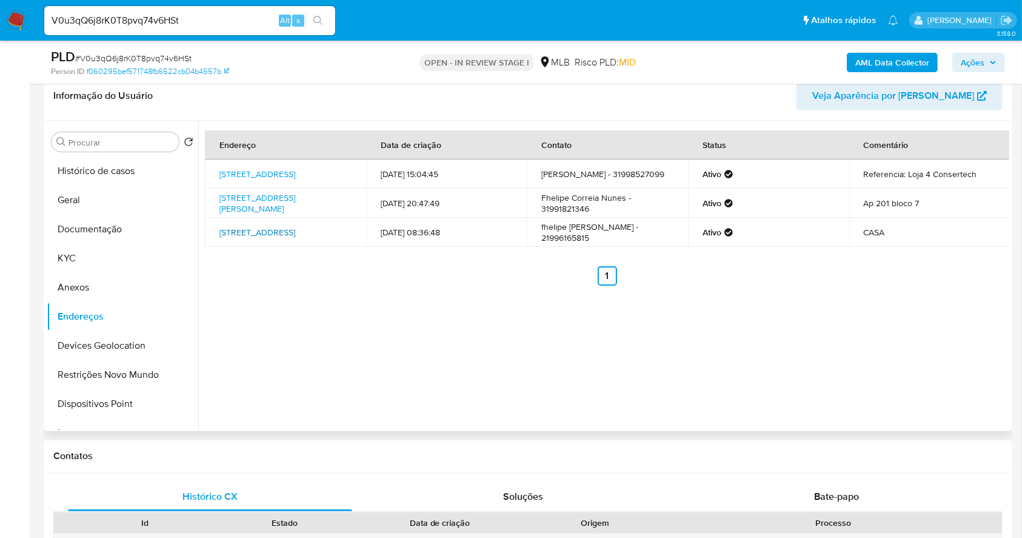
click at [295, 235] on link "[STREET_ADDRESS]" at bounding box center [257, 232] width 76 height 12
click at [286, 210] on link "[STREET_ADDRESS][PERSON_NAME]" at bounding box center [257, 203] width 76 height 23
